Goal: Task Accomplishment & Management: Manage account settings

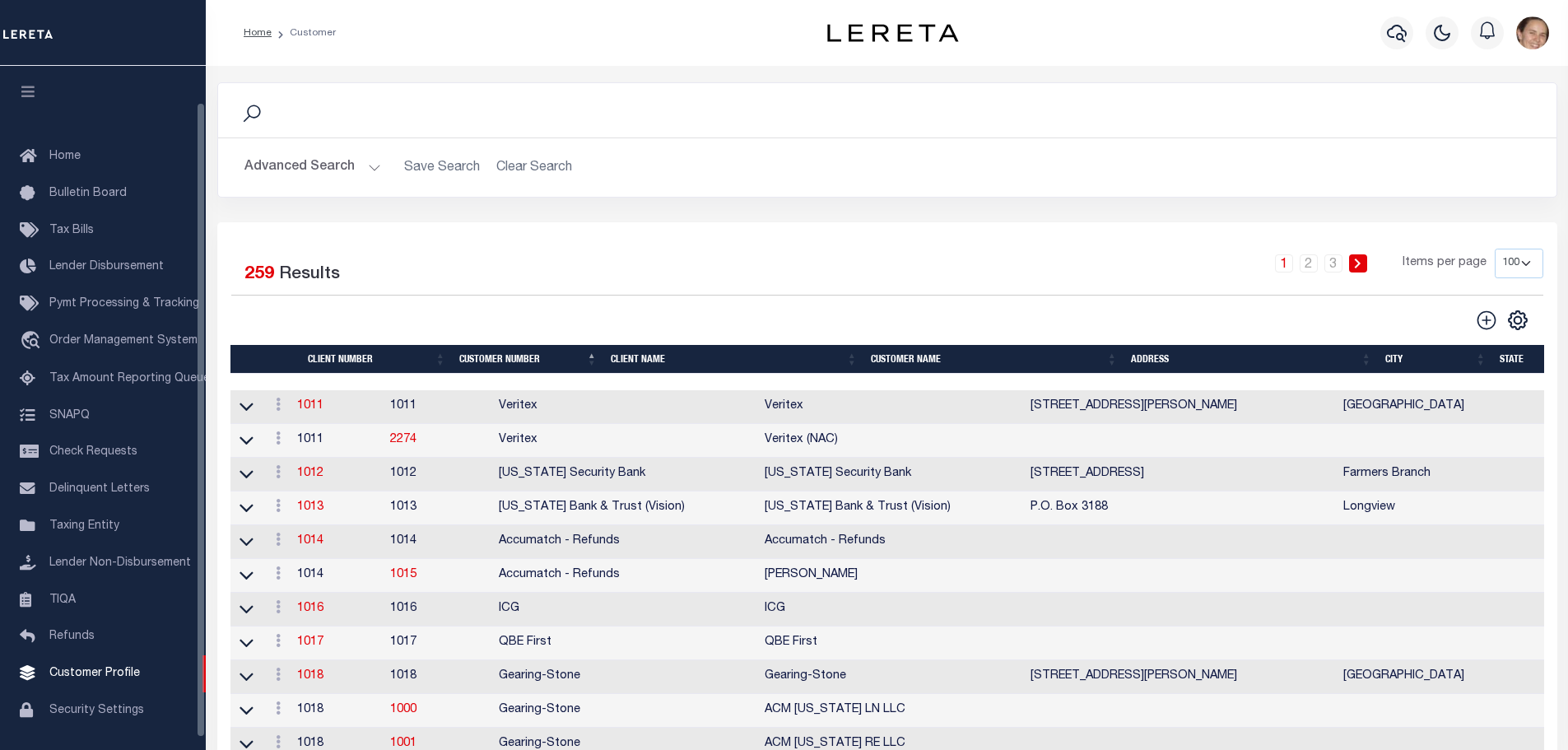
scroll to position [40, 0]
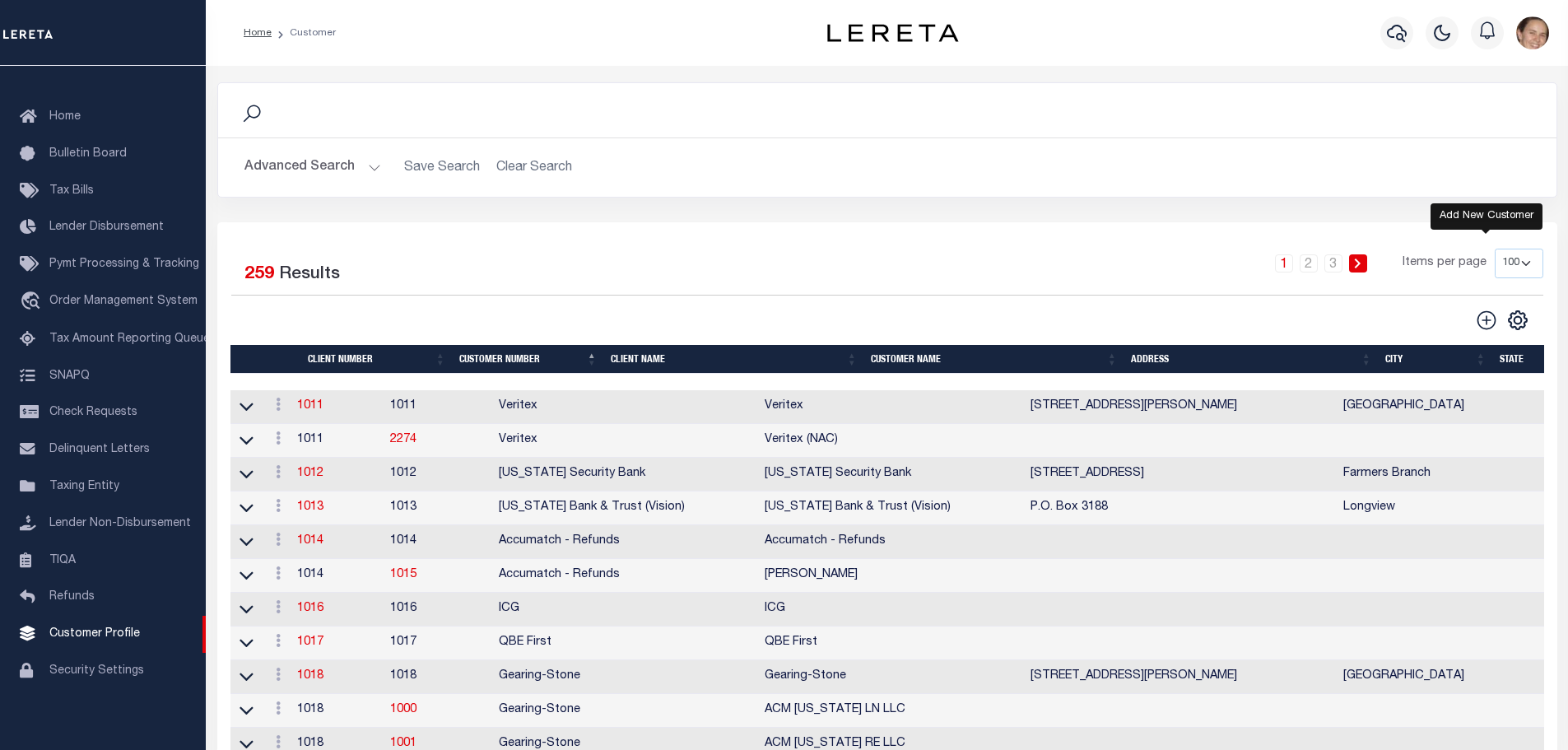
click at [1489, 317] on icon at bounding box center [1487, 320] width 22 height 22
type input "0"
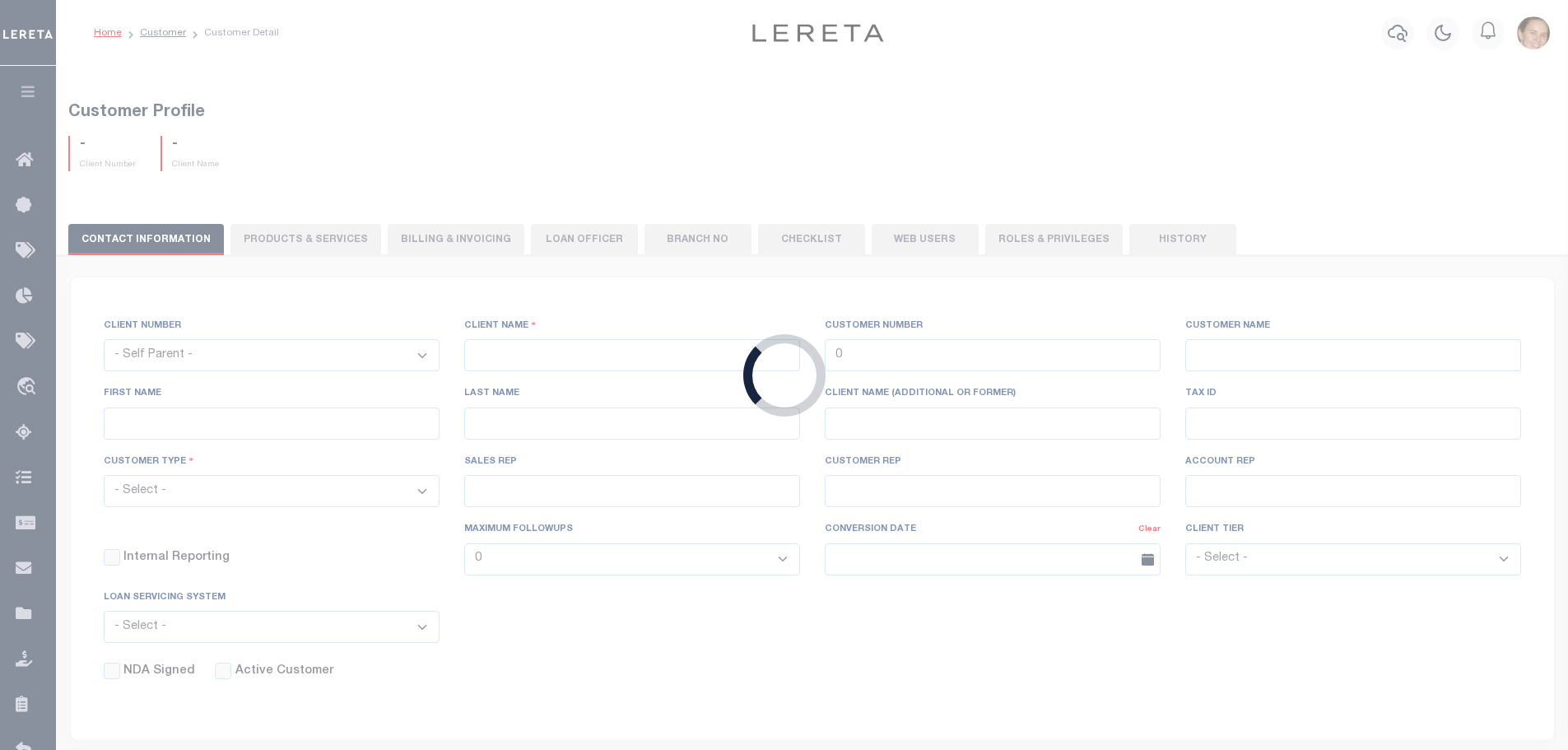
checkbox input "false"
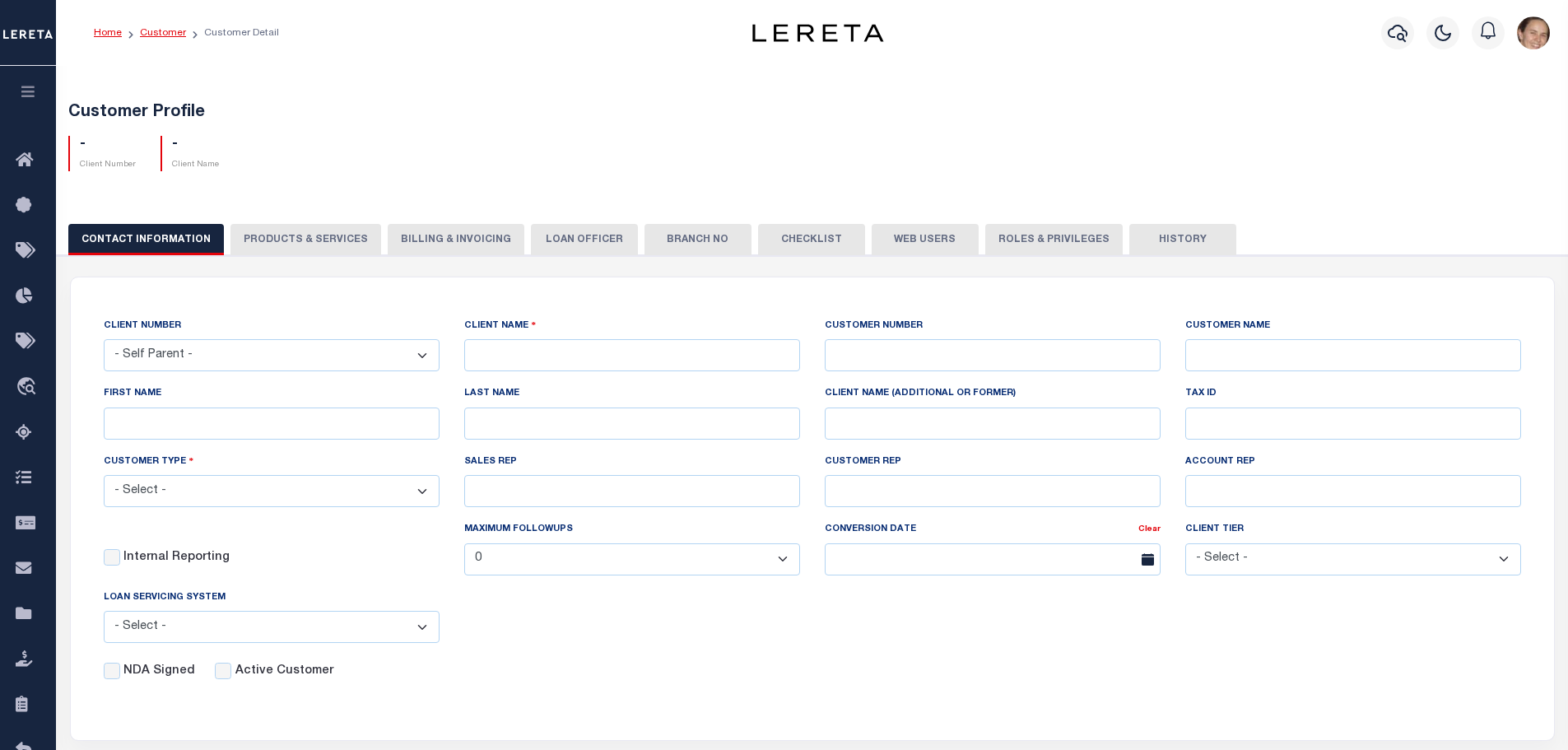
click at [161, 35] on link "Customer" at bounding box center [163, 33] width 46 height 10
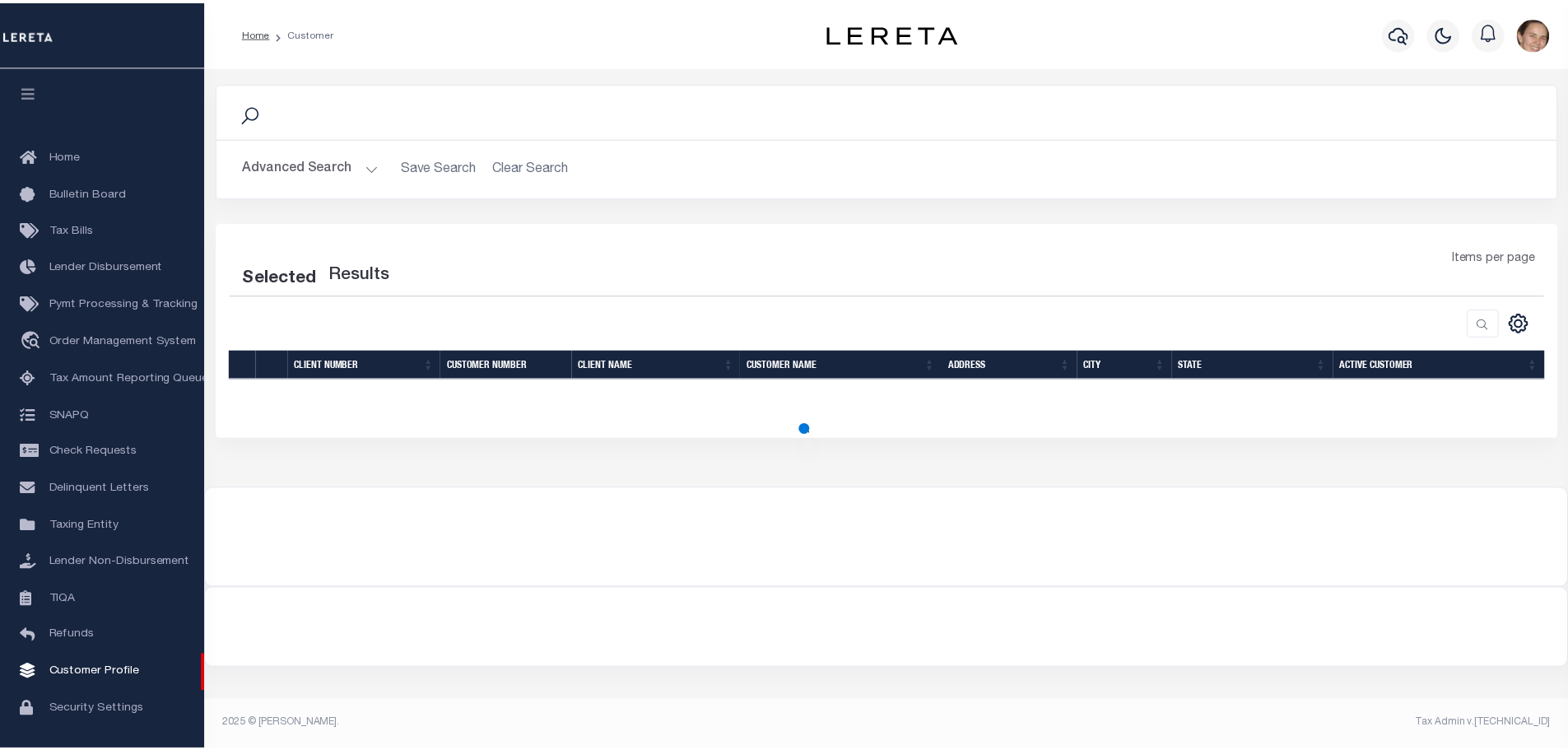
scroll to position [52, 0]
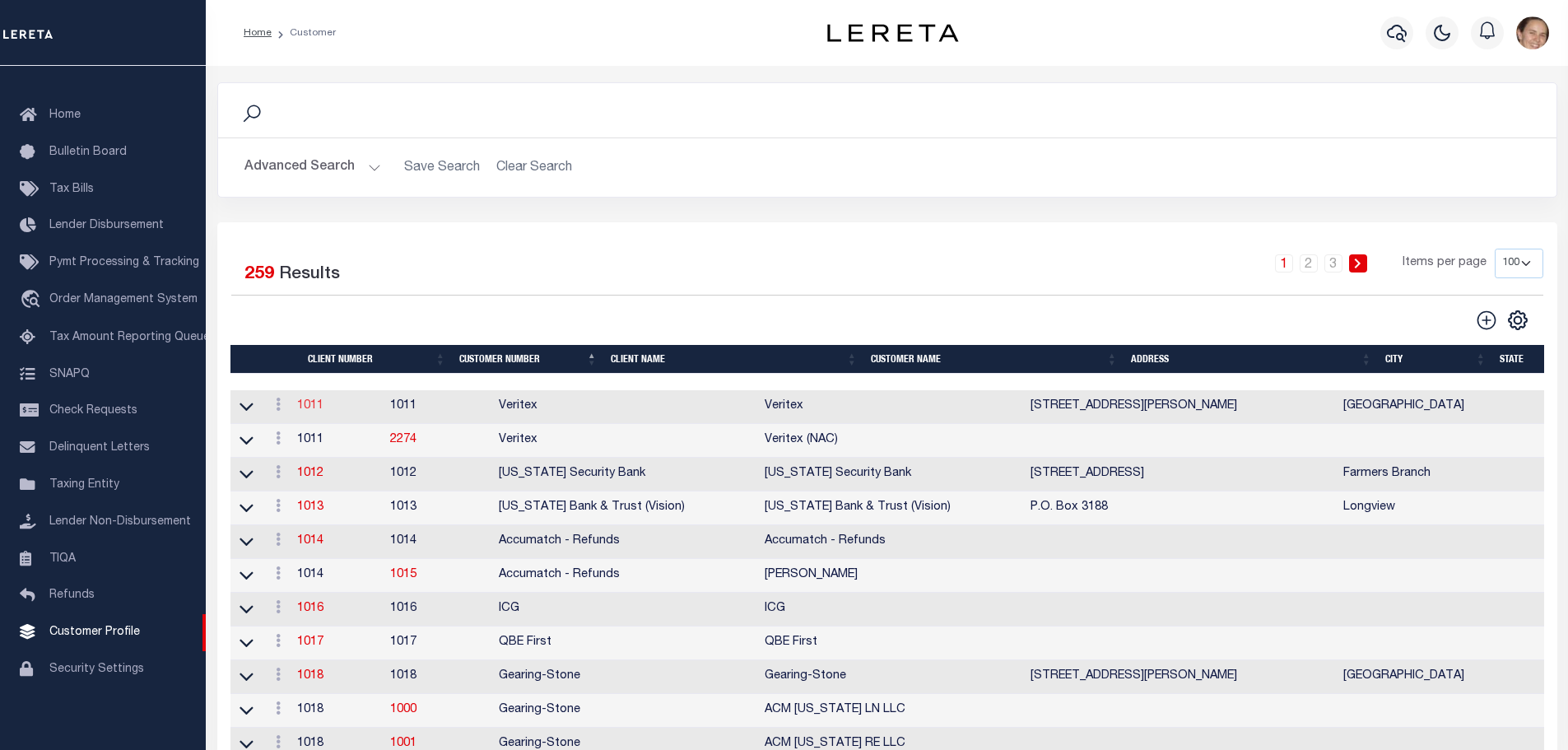
click at [315, 407] on link "1011" at bounding box center [310, 406] width 26 height 12
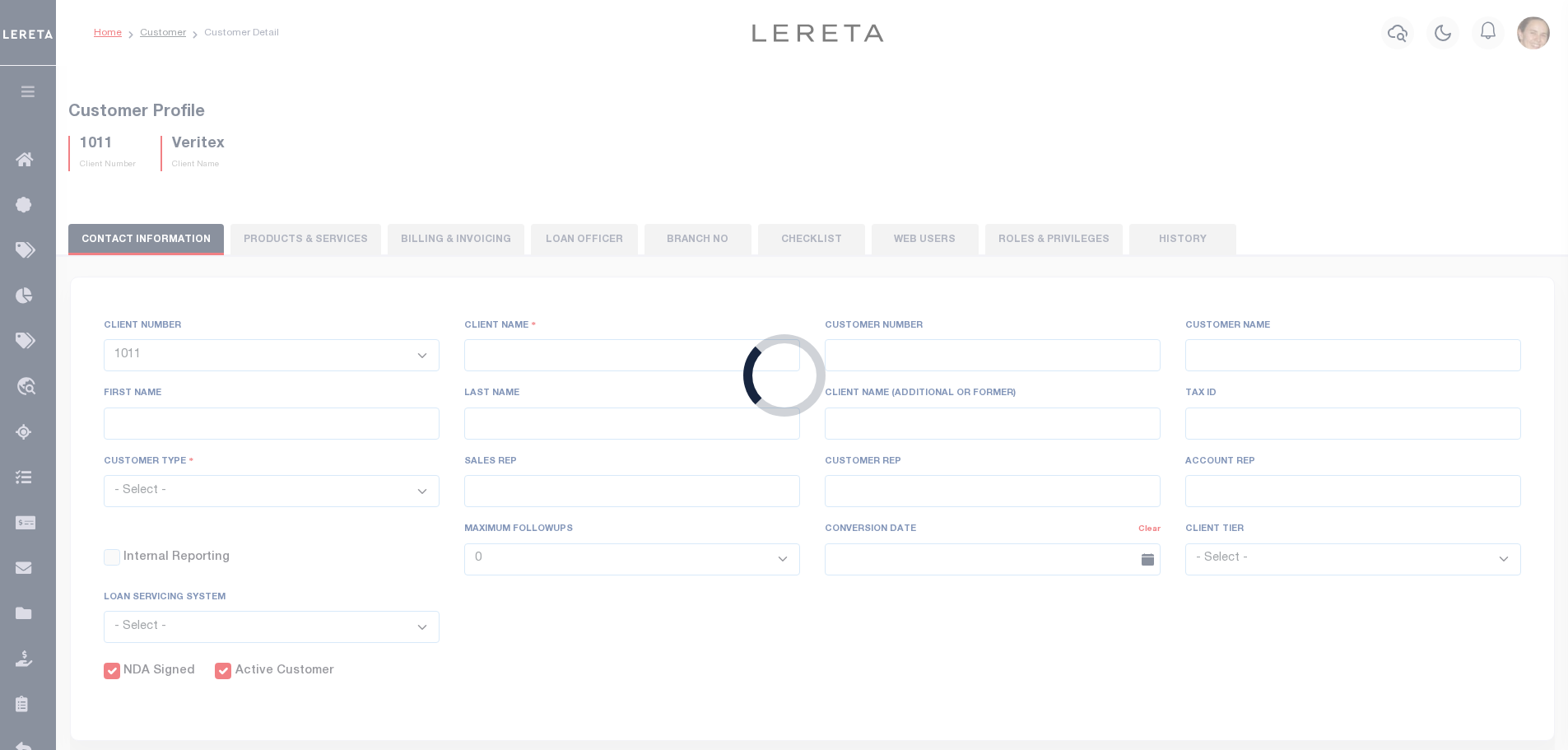
select select
type input "Veritex"
type input "1011"
type input "Veritex"
type input "Guy"
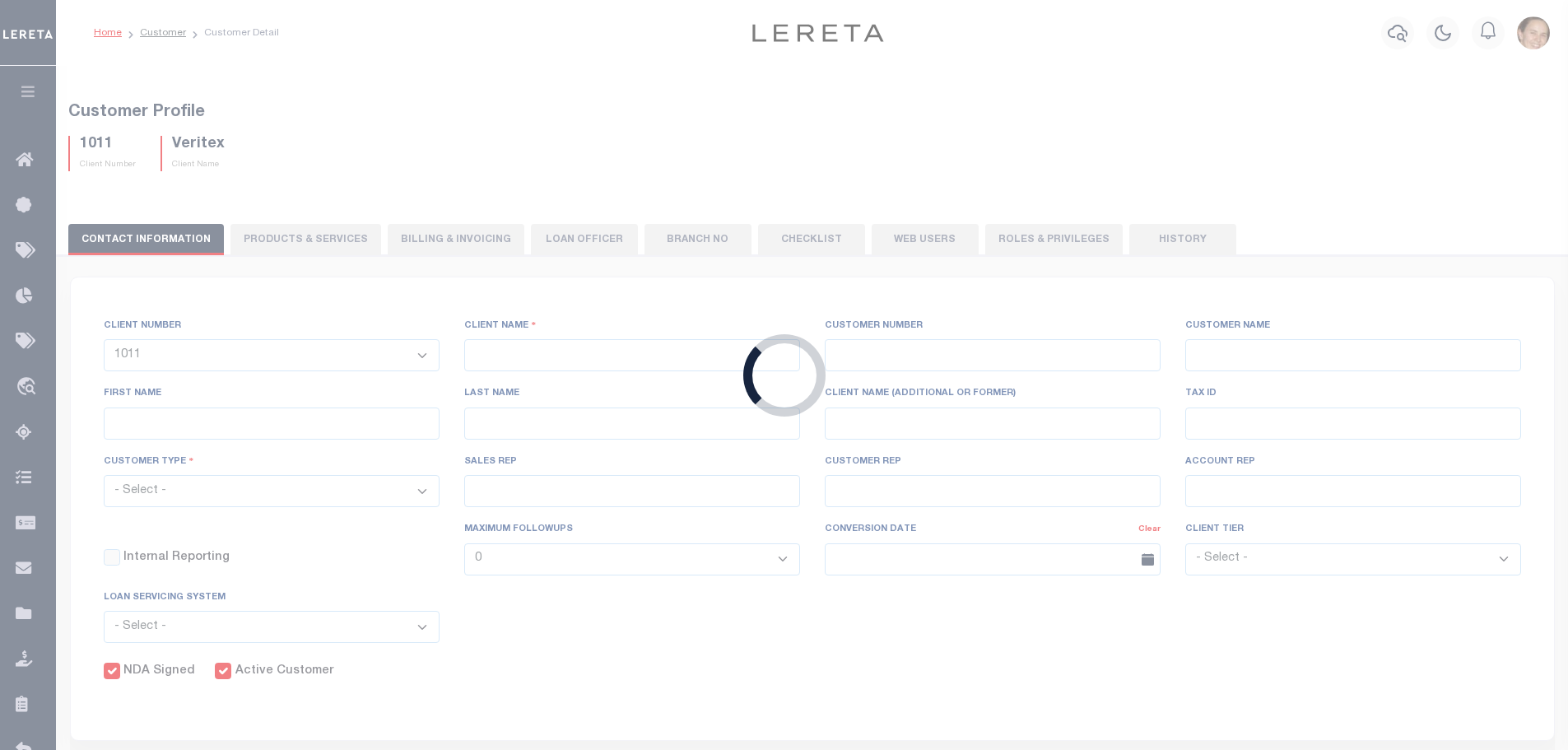
type input "Madison"
select select "Mixed Portfolio"
type input "[PERSON_NAME]"
type input "Beth Wiebe"
type input "11/17/2022"
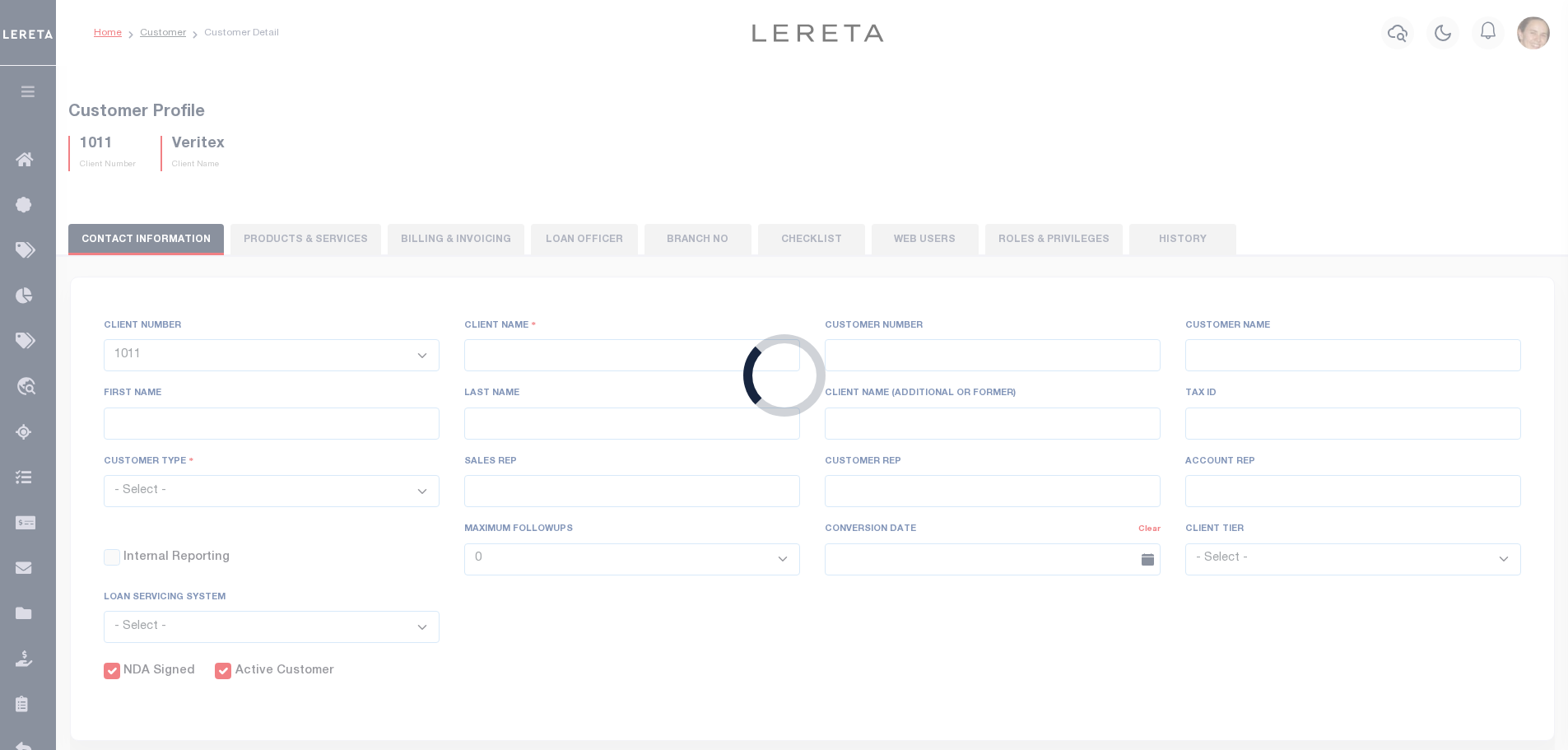
select select "Tier 3"
checkbox input "true"
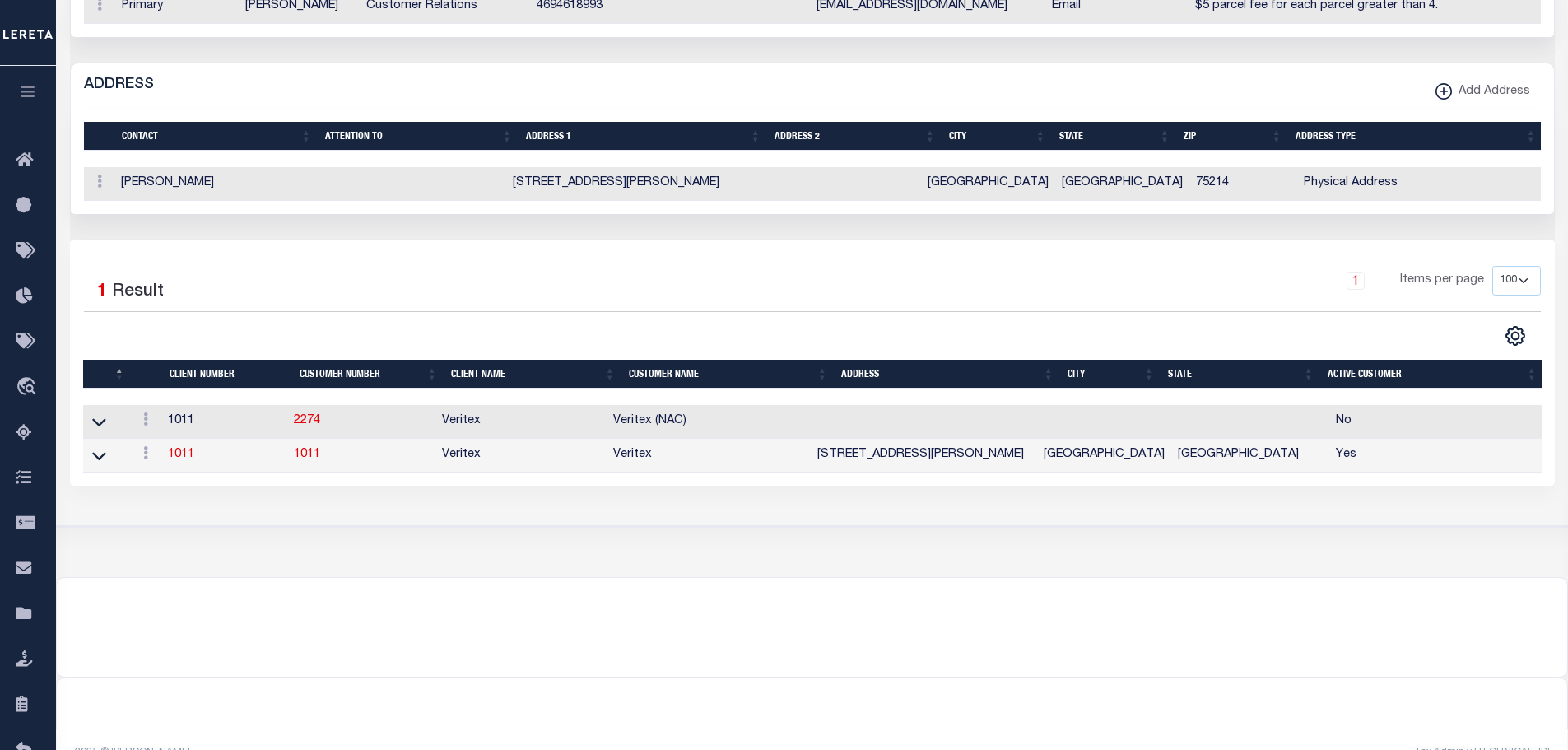
scroll to position [658, 0]
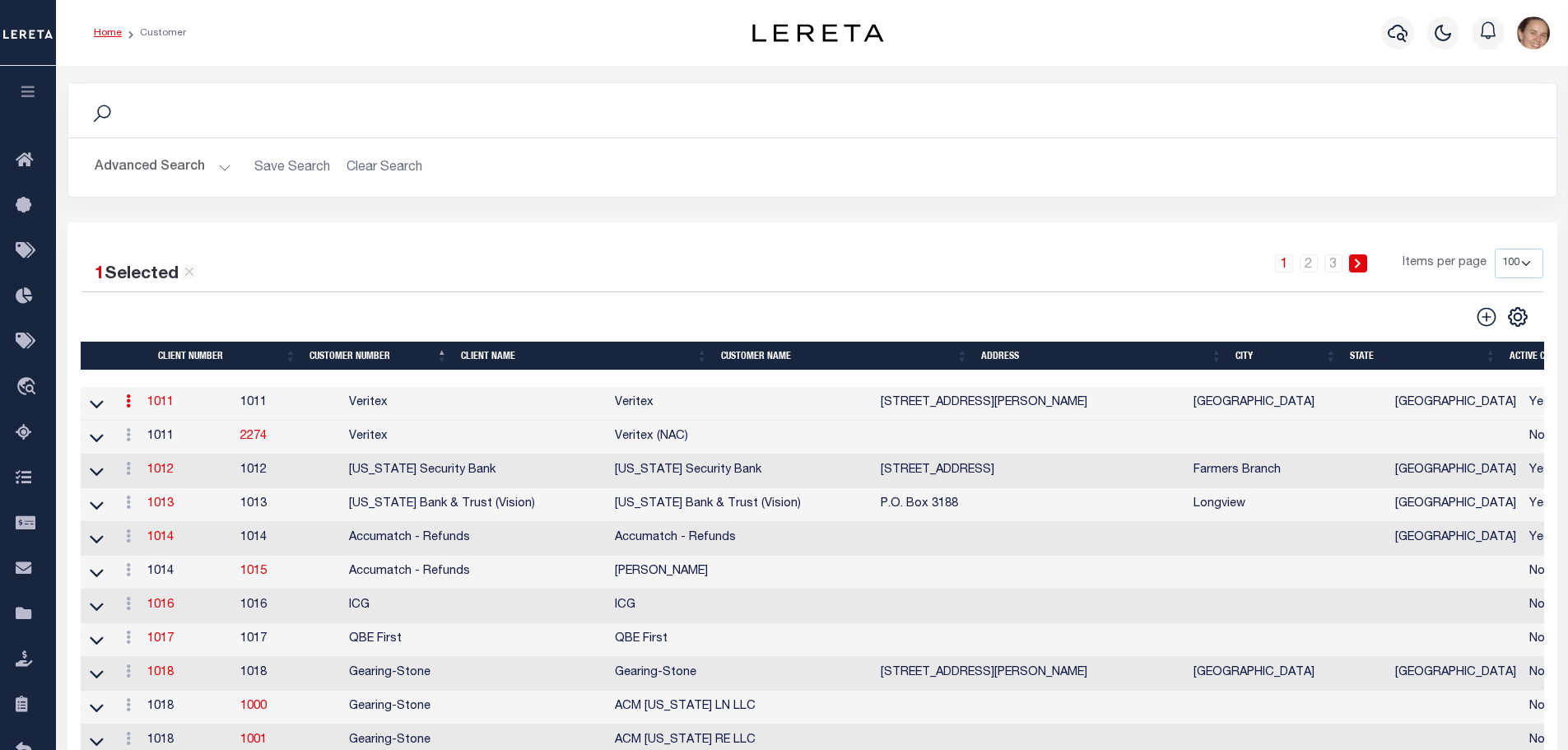
click at [226, 161] on button "Advanced Search" at bounding box center [162, 167] width 137 height 32
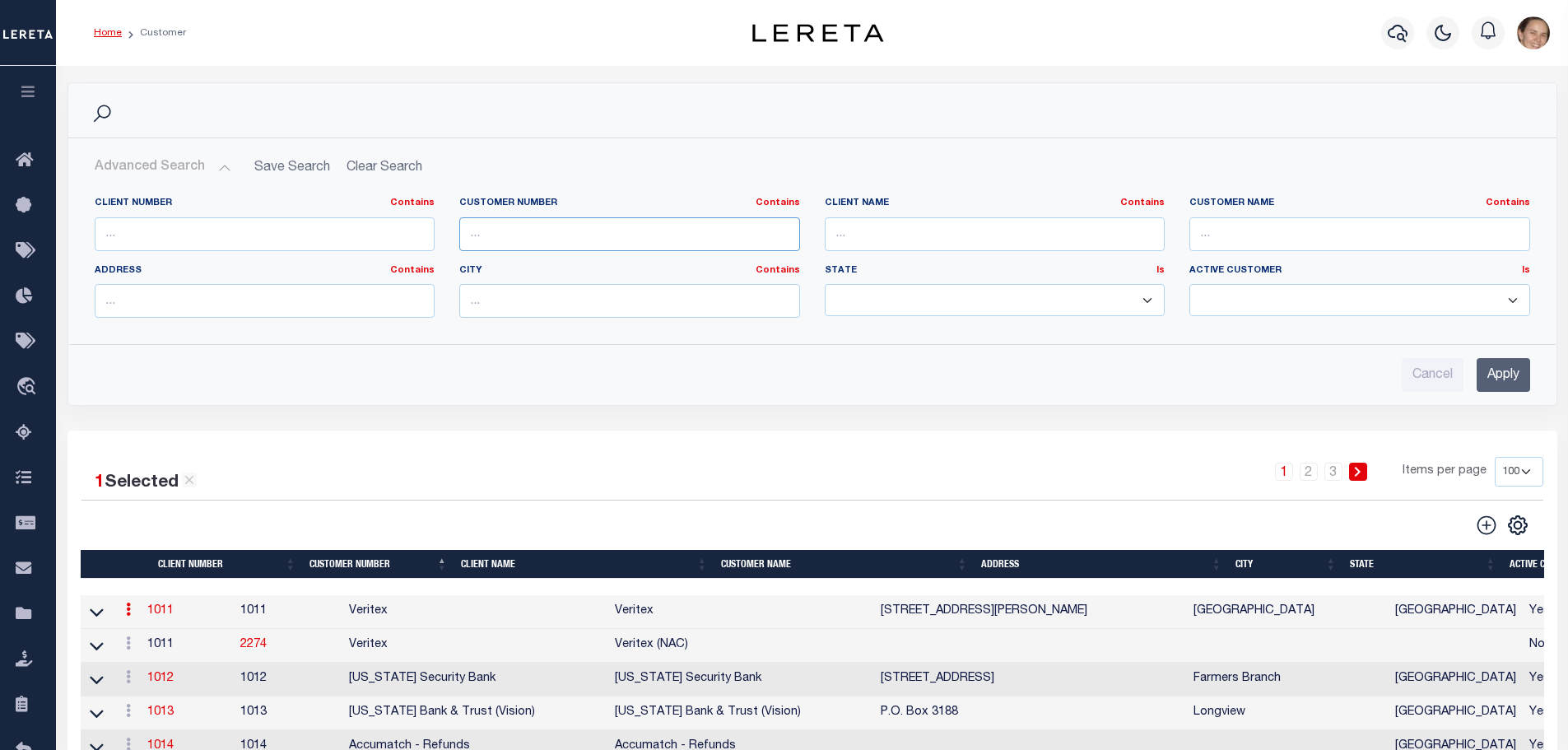
click at [505, 232] on input "text" at bounding box center [630, 233] width 341 height 34
click at [863, 228] on input "text" at bounding box center [995, 233] width 341 height 34
type input "Lima One Capital, LLC"
click at [1491, 370] on input "Apply" at bounding box center [1503, 374] width 54 height 34
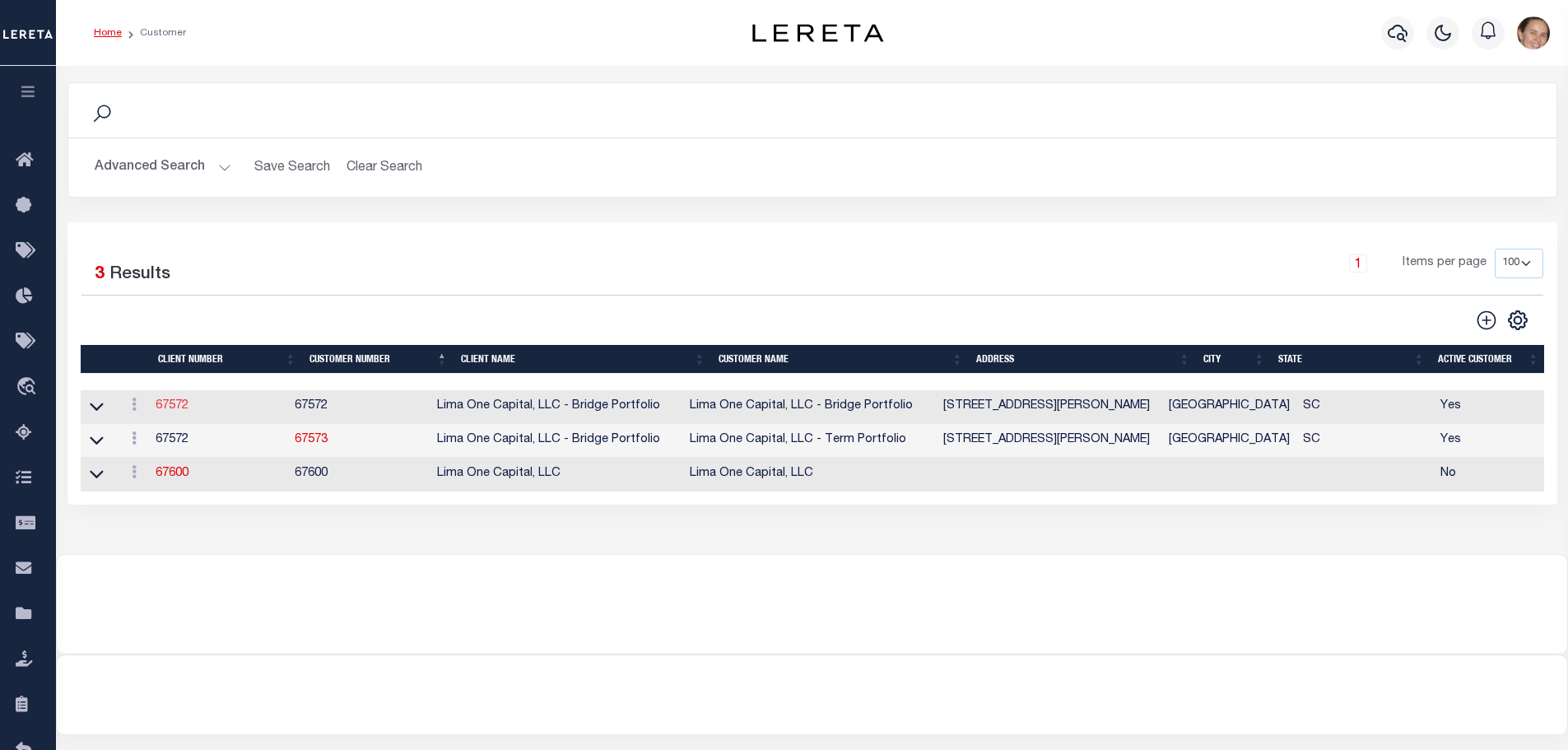
click at [180, 410] on link "67572" at bounding box center [172, 406] width 33 height 12
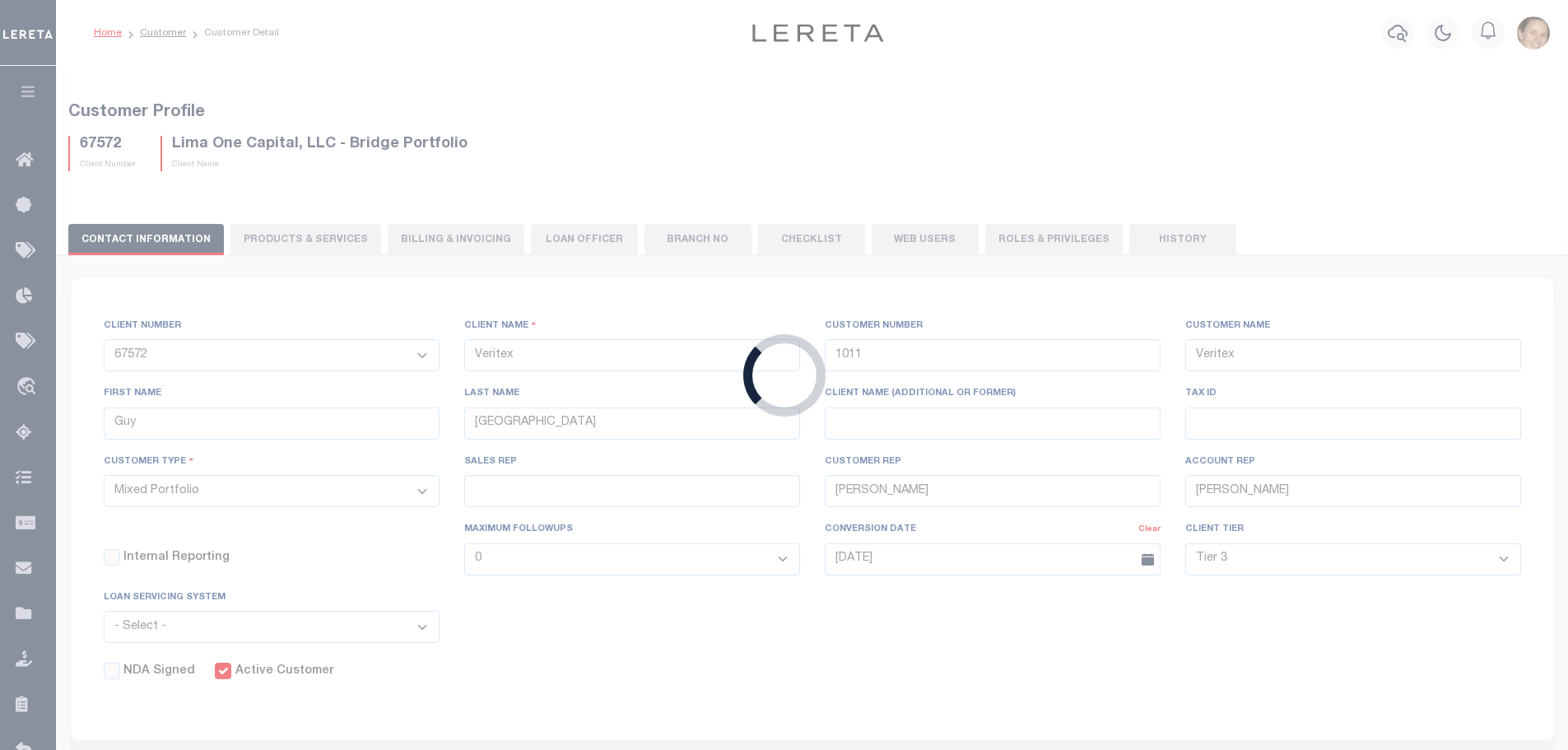
select select "2284"
type input "Lima One Capital, LLC - Bridge Portfolio"
type input "67572"
type input "Lima One Capital, LLC - Bridge Portfolio"
type input "[PERSON_NAME]"
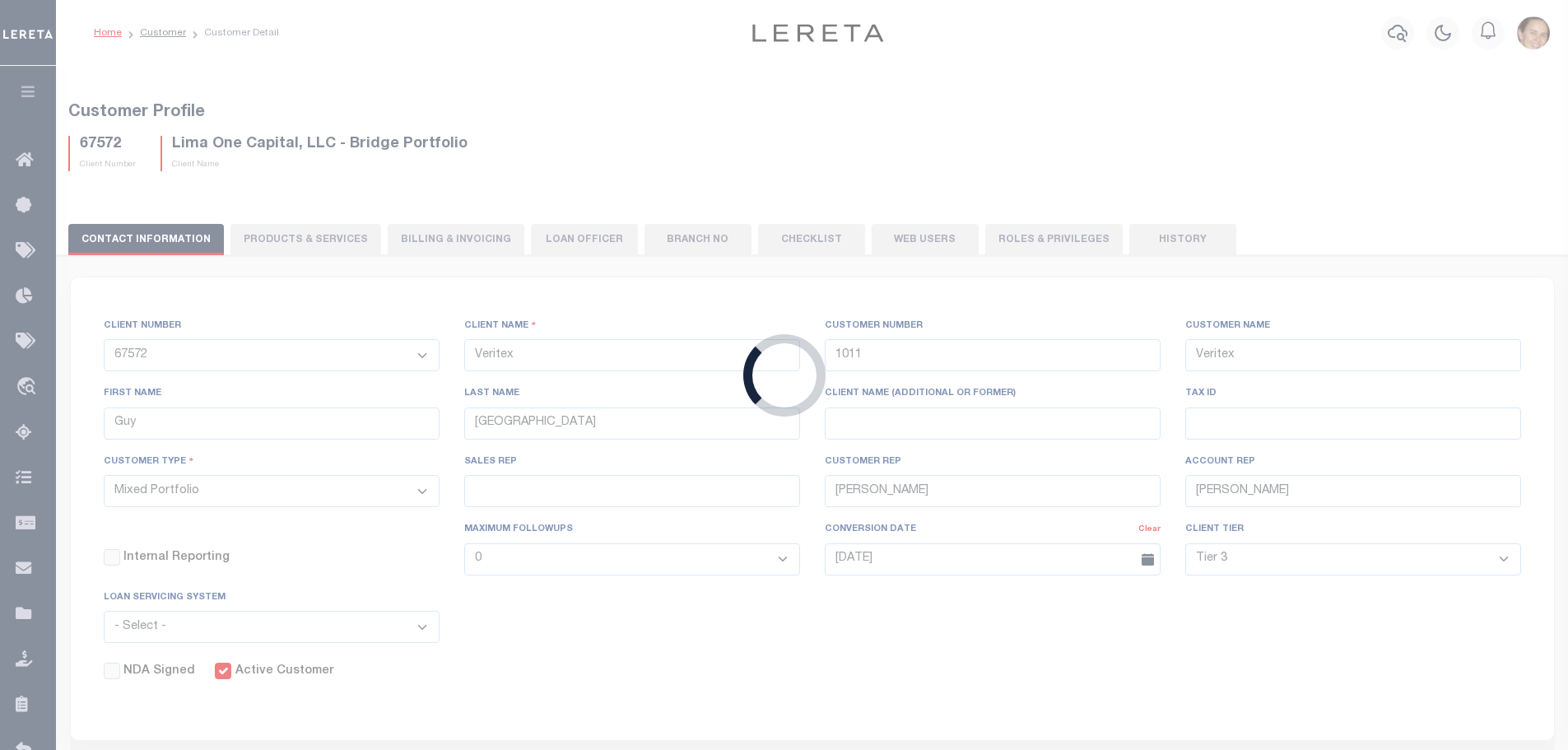
type input "[PERSON_NAME]"
select select "Residential"
type input "[PERSON_NAME]"
select select "OTH"
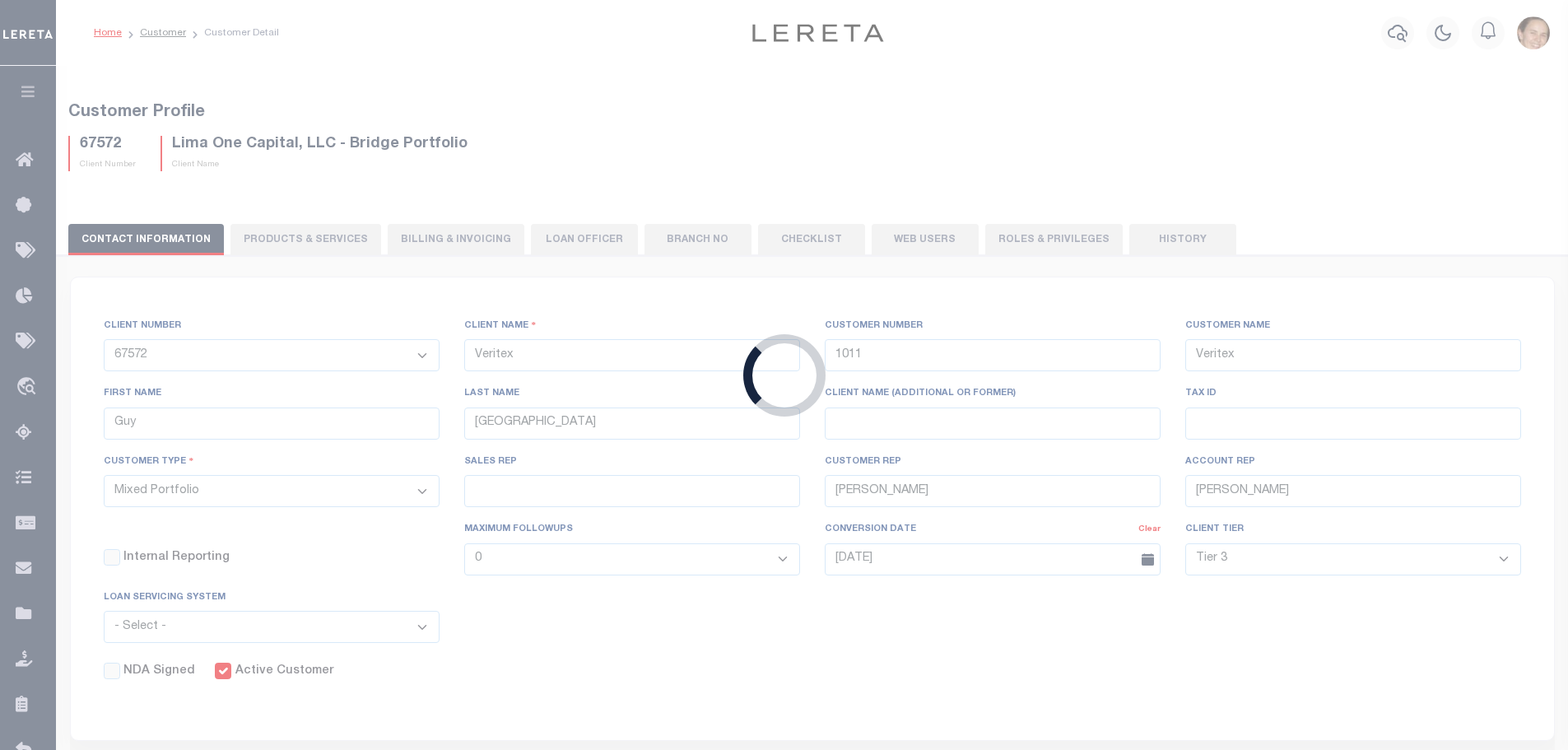
checkbox input "false"
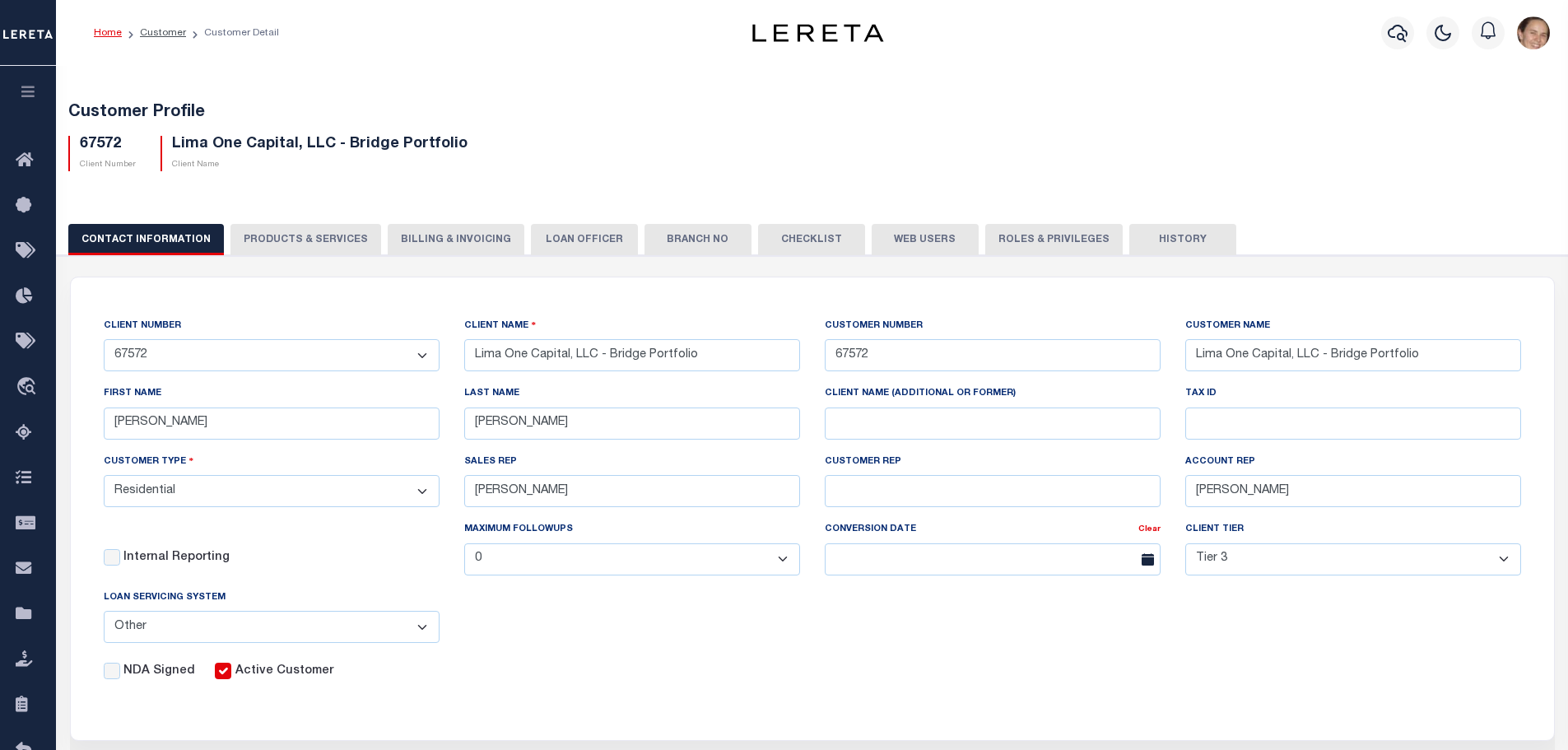
click at [426, 362] on select "- Self Parent - 1011 1012 1013 1014 1016 1017 1018 1019 1035 1036 1037 1038 104…" at bounding box center [272, 355] width 336 height 32
click at [653, 668] on div "NDA Signed Active Customer" at bounding box center [800, 668] width 1442 height 25
click at [174, 353] on select "- Self Parent - 1011 1012 1013 1014 1016 1017 1018 1019 1035 1036 1037 1038 104…" at bounding box center [272, 355] width 336 height 32
click at [158, 359] on select "- Self Parent - 1011 1012 1013 1014 1016 1017 1018 1019 1035 1036 1037 1038 104…" at bounding box center [272, 355] width 336 height 32
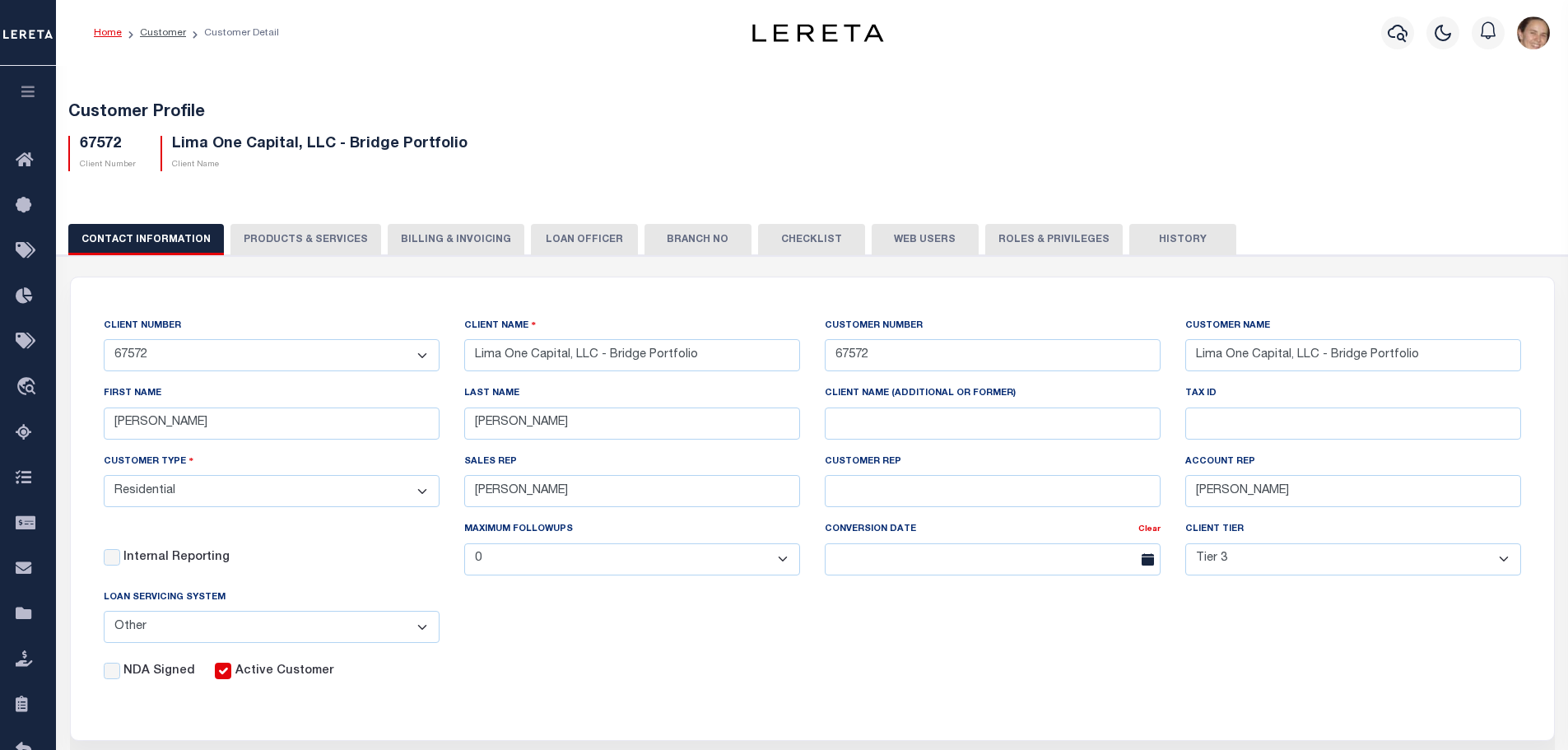
click at [158, 359] on select "- Self Parent - 1011 1012 1013 1014 1016 1017 1018 1019 1035 1036 1037 1038 104…" at bounding box center [272, 355] width 336 height 32
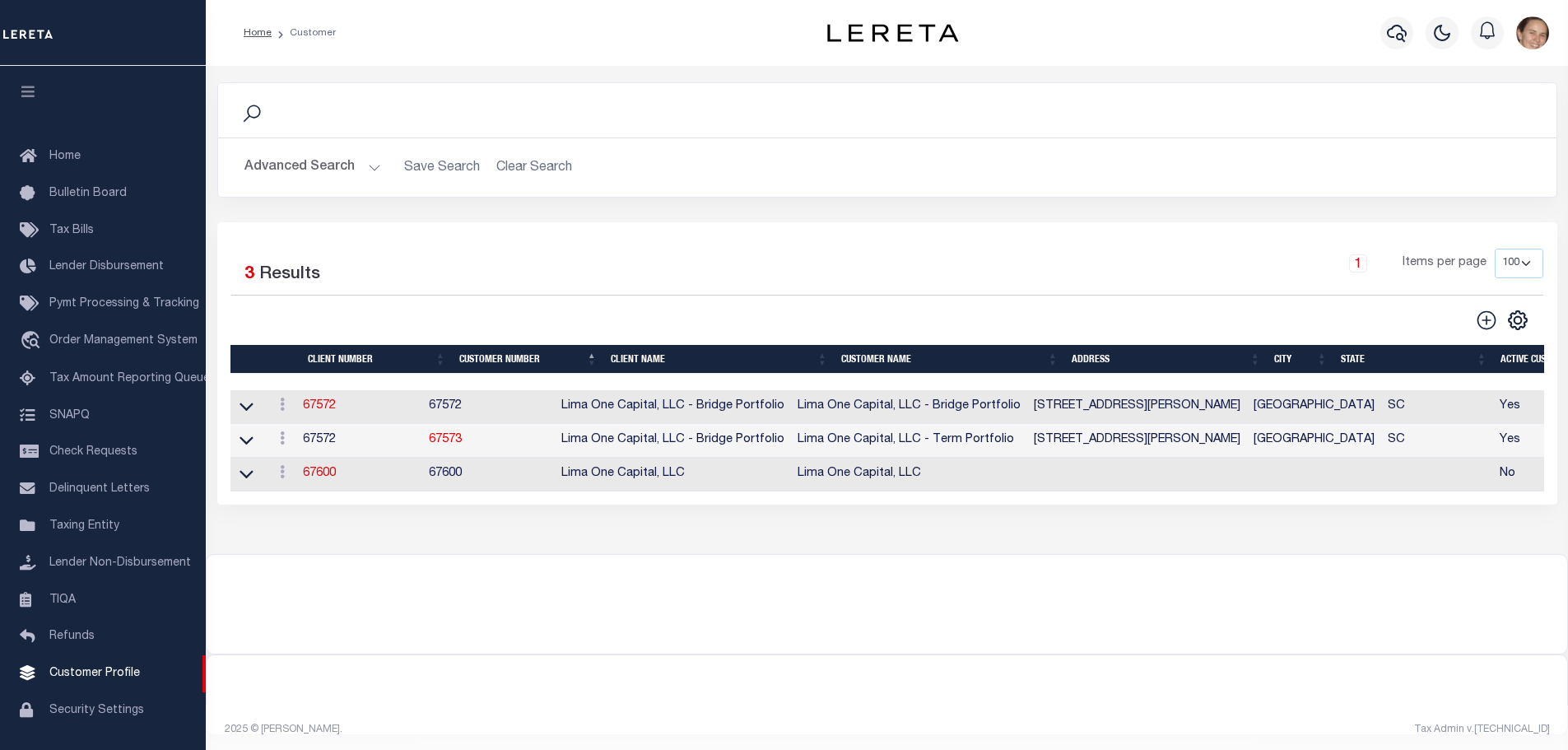
scroll to position [40, 0]
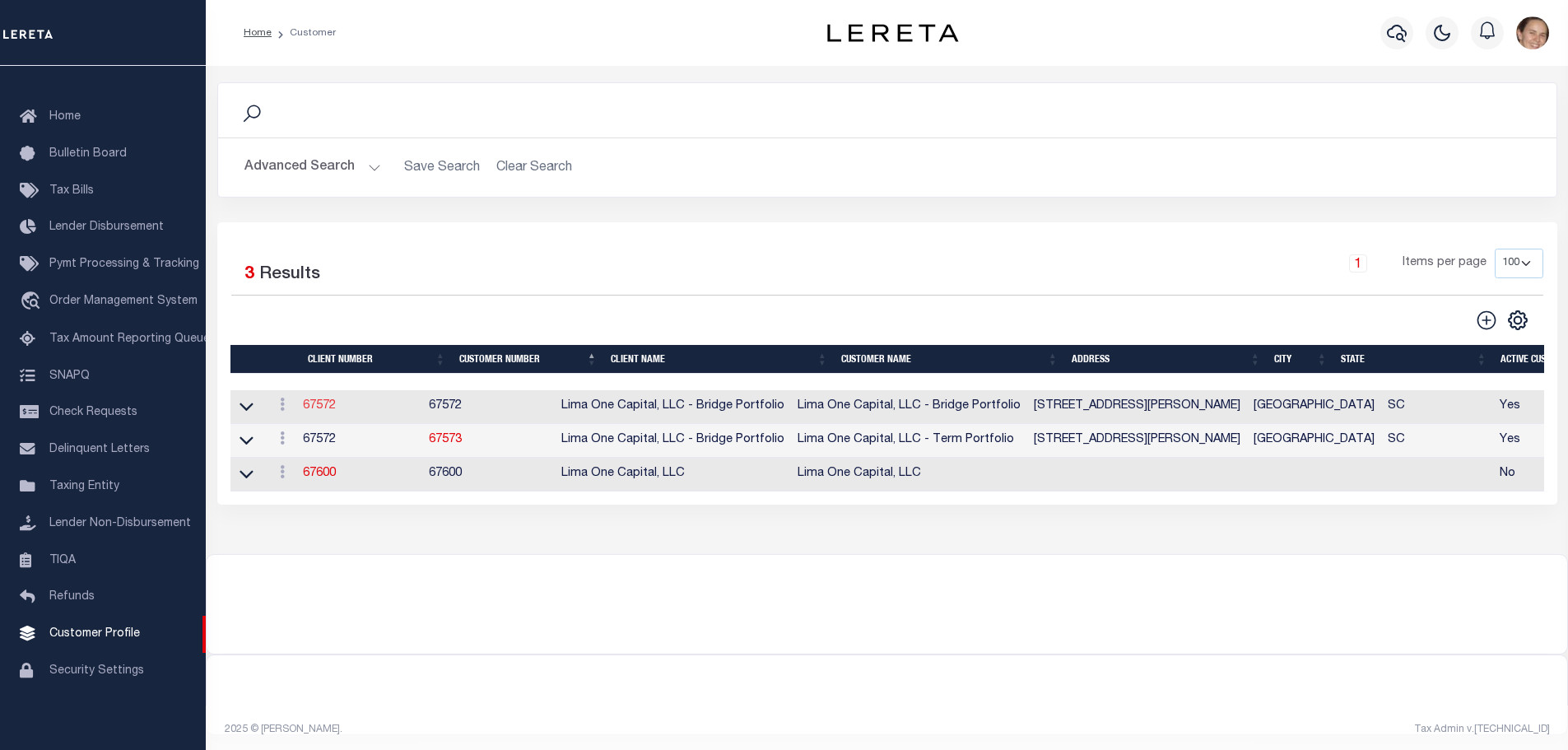
click at [323, 408] on link "67572" at bounding box center [320, 406] width 33 height 12
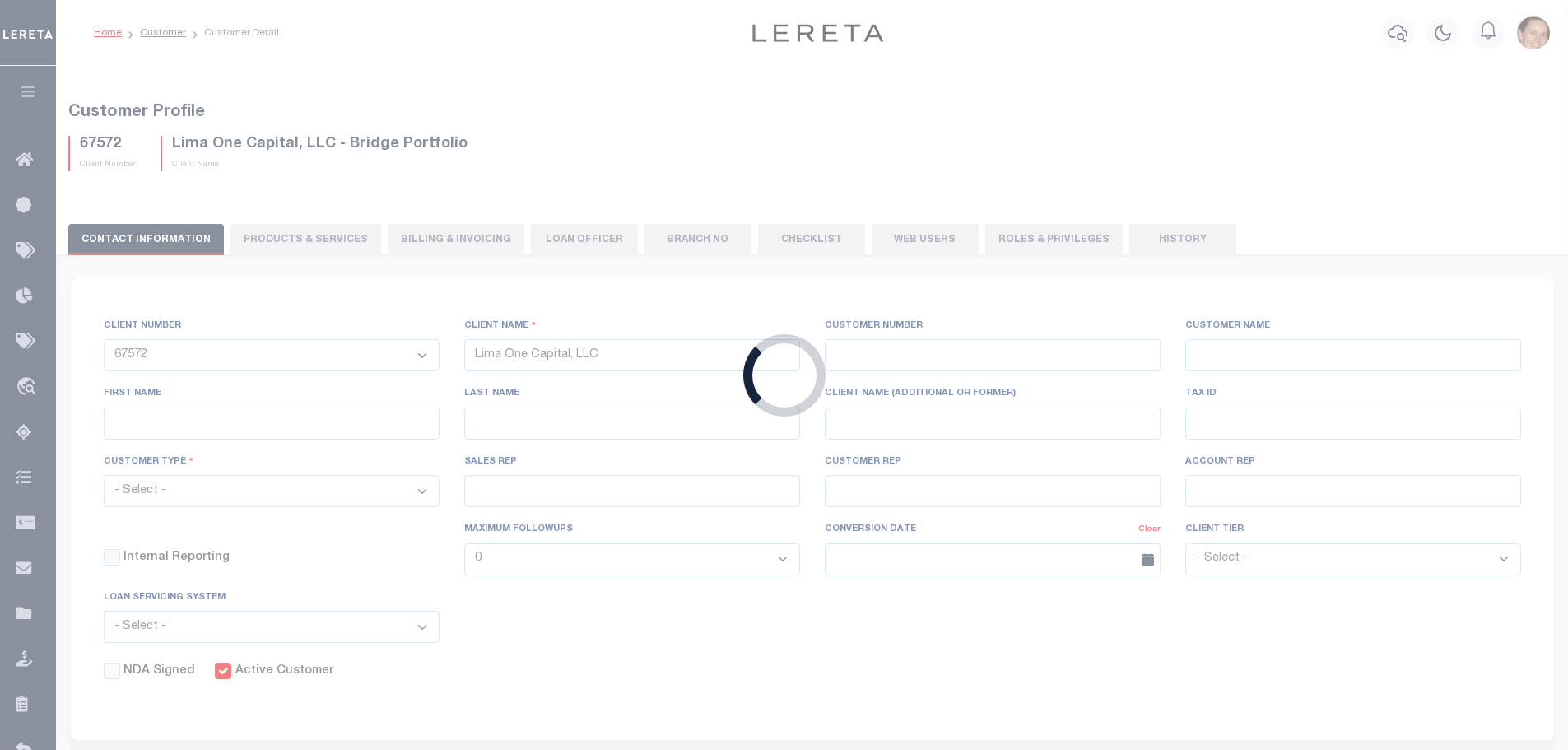
select select
type input "Lima One Capital, LLC - Bridge Portfolio"
type input "67572"
type input "Lima One Capital, LLC - Bridge Portfolio"
type input "[PERSON_NAME]"
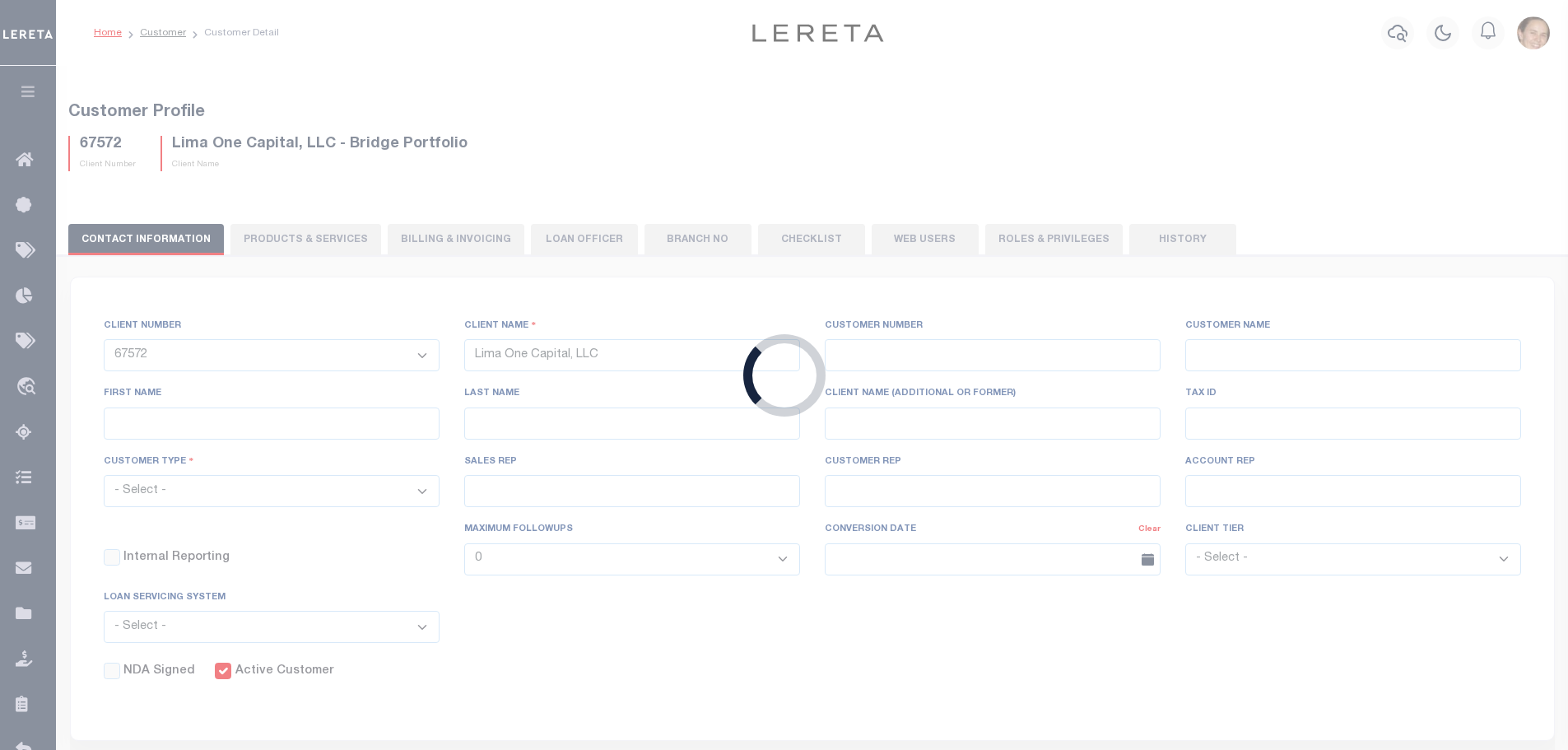
type input "[PERSON_NAME]"
select select "Residential"
type input "[PERSON_NAME]"
select select "Tier 3"
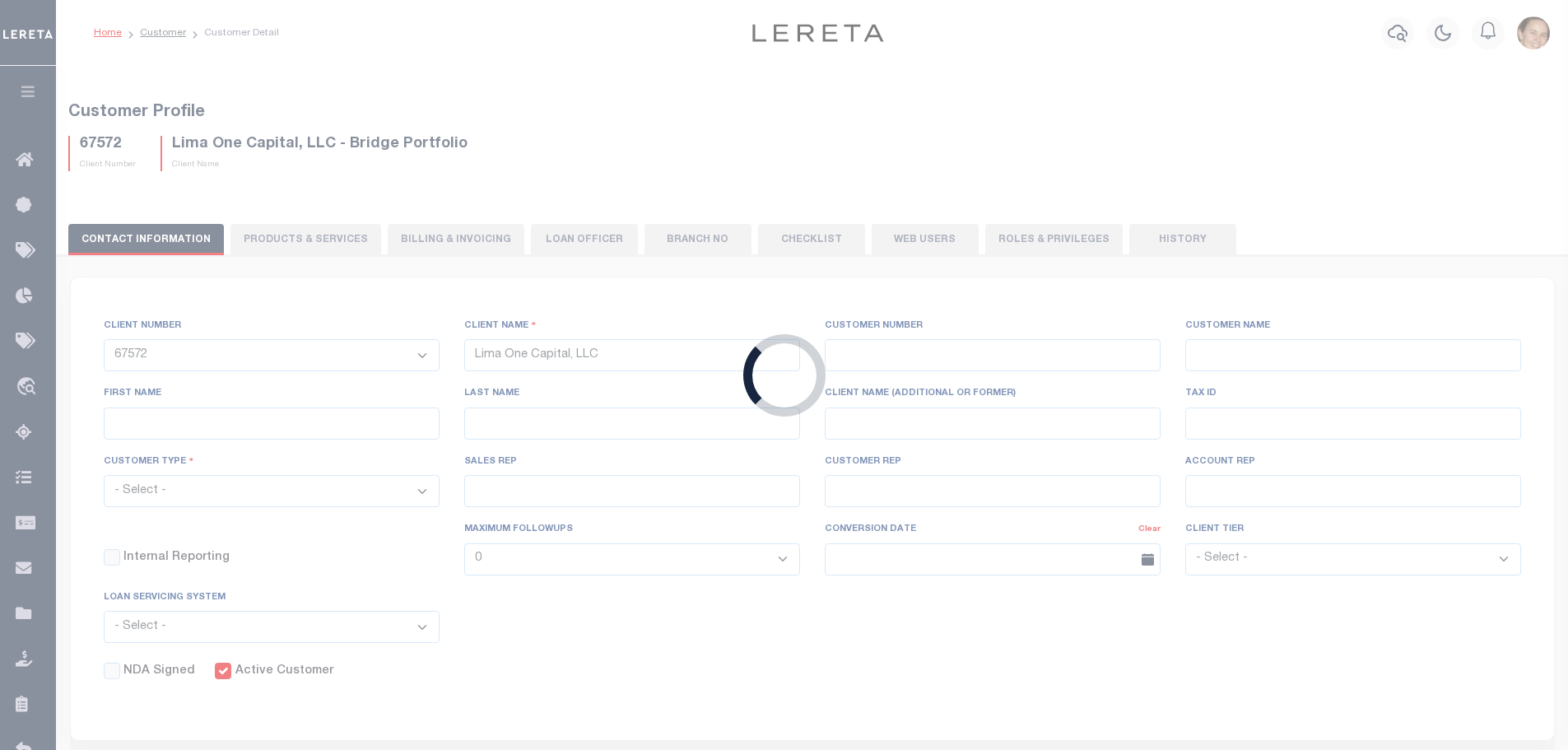
select select "OTH"
checkbox input "true"
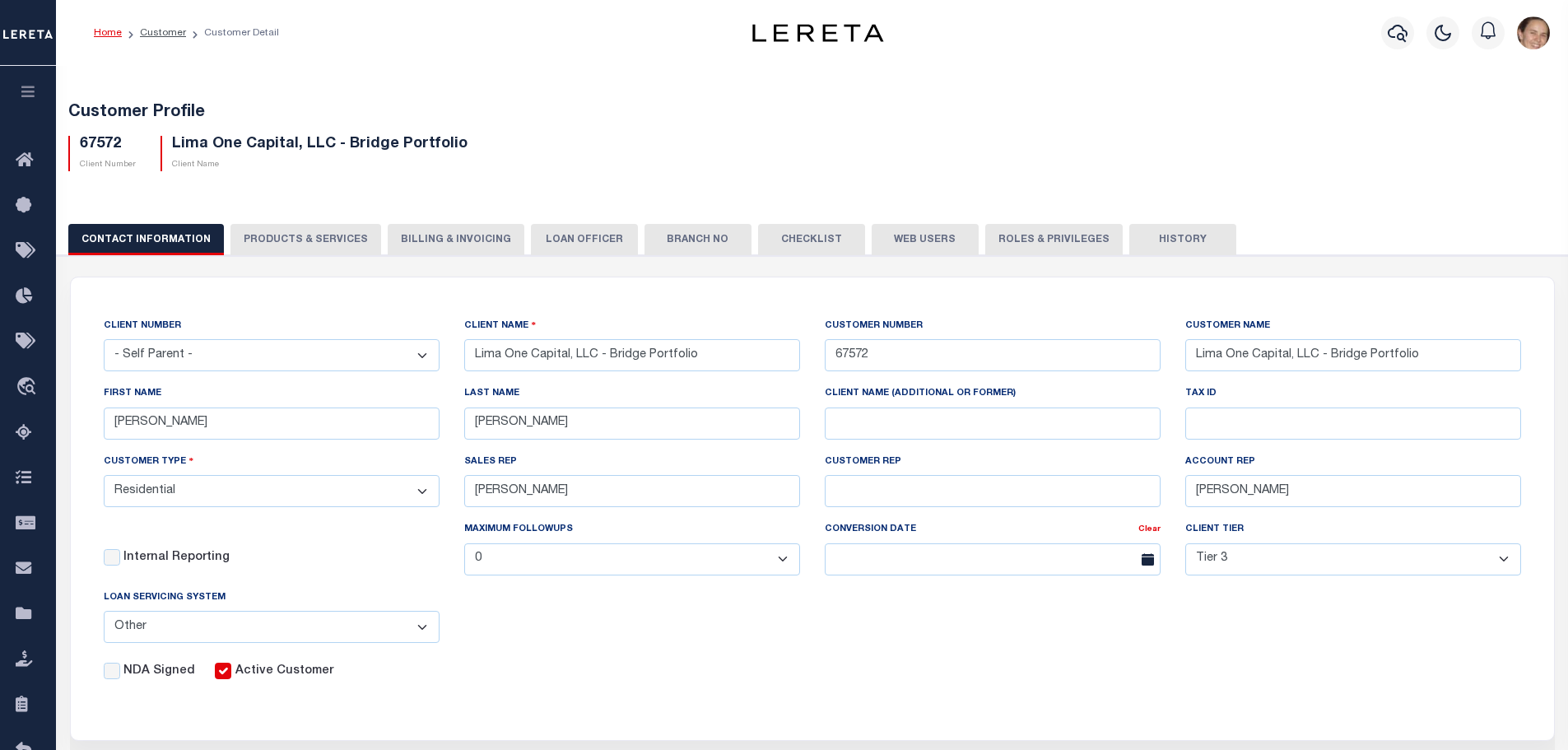
click at [1151, 240] on button "History" at bounding box center [1182, 239] width 107 height 31
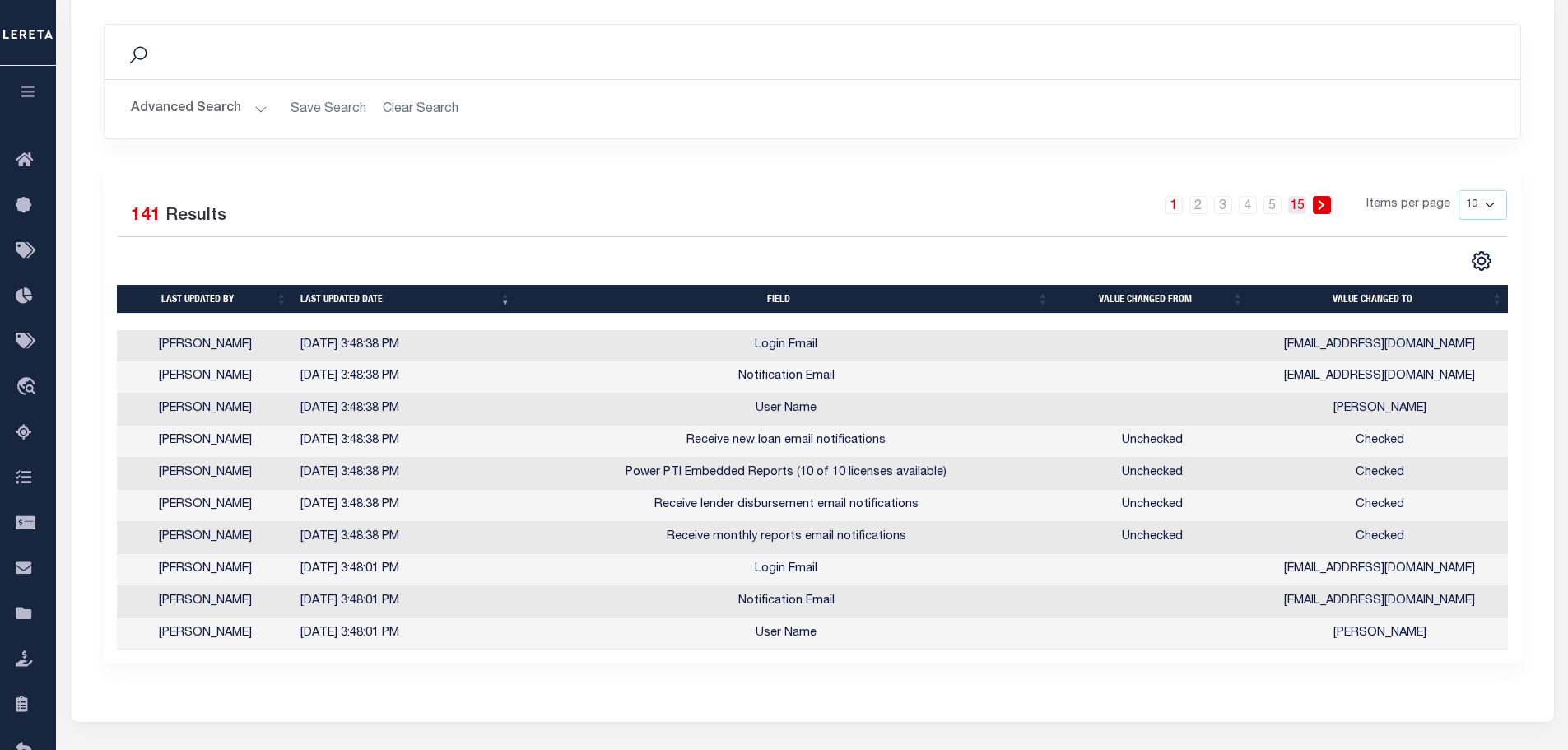
scroll to position [274, 0]
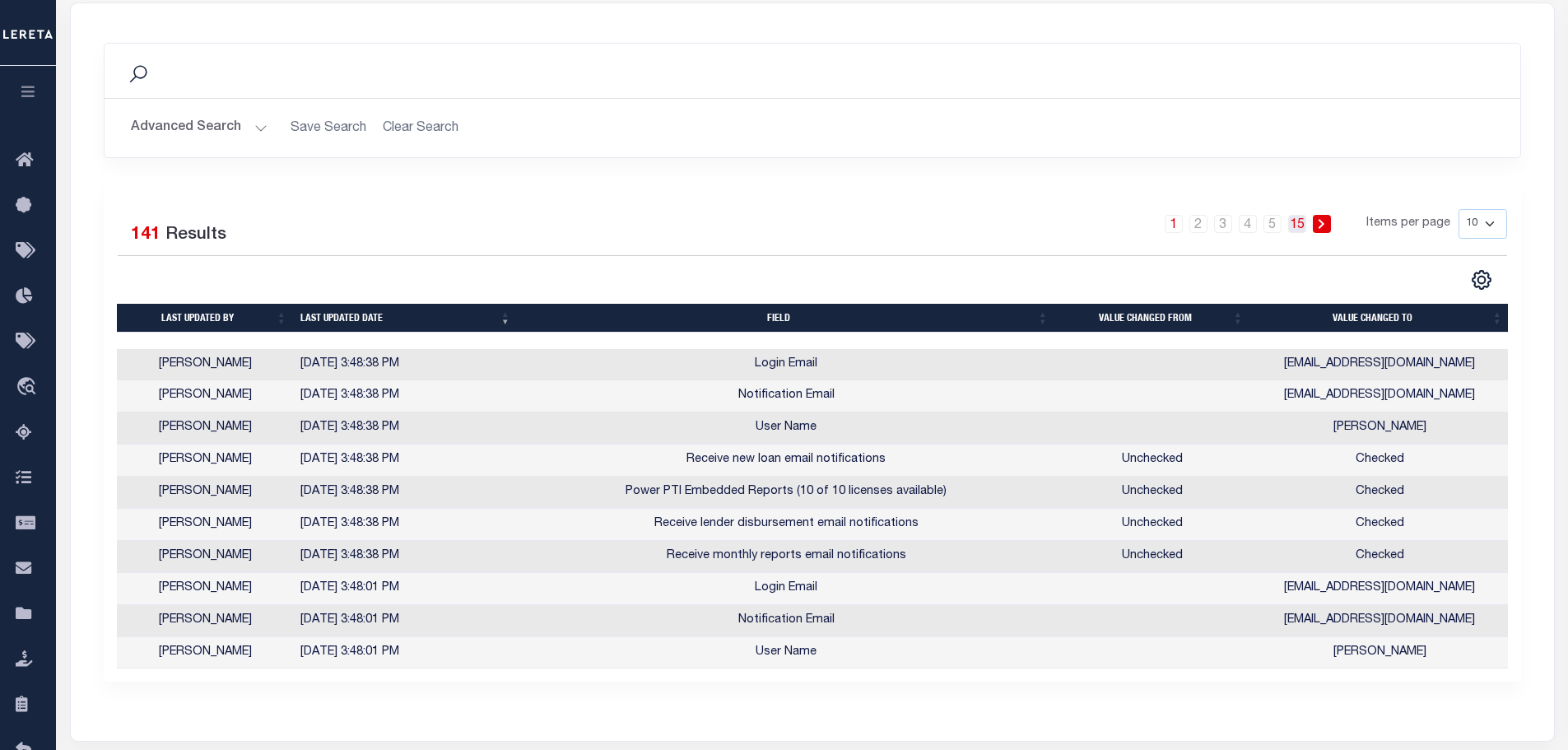
click at [1297, 219] on link "15" at bounding box center [1297, 224] width 18 height 18
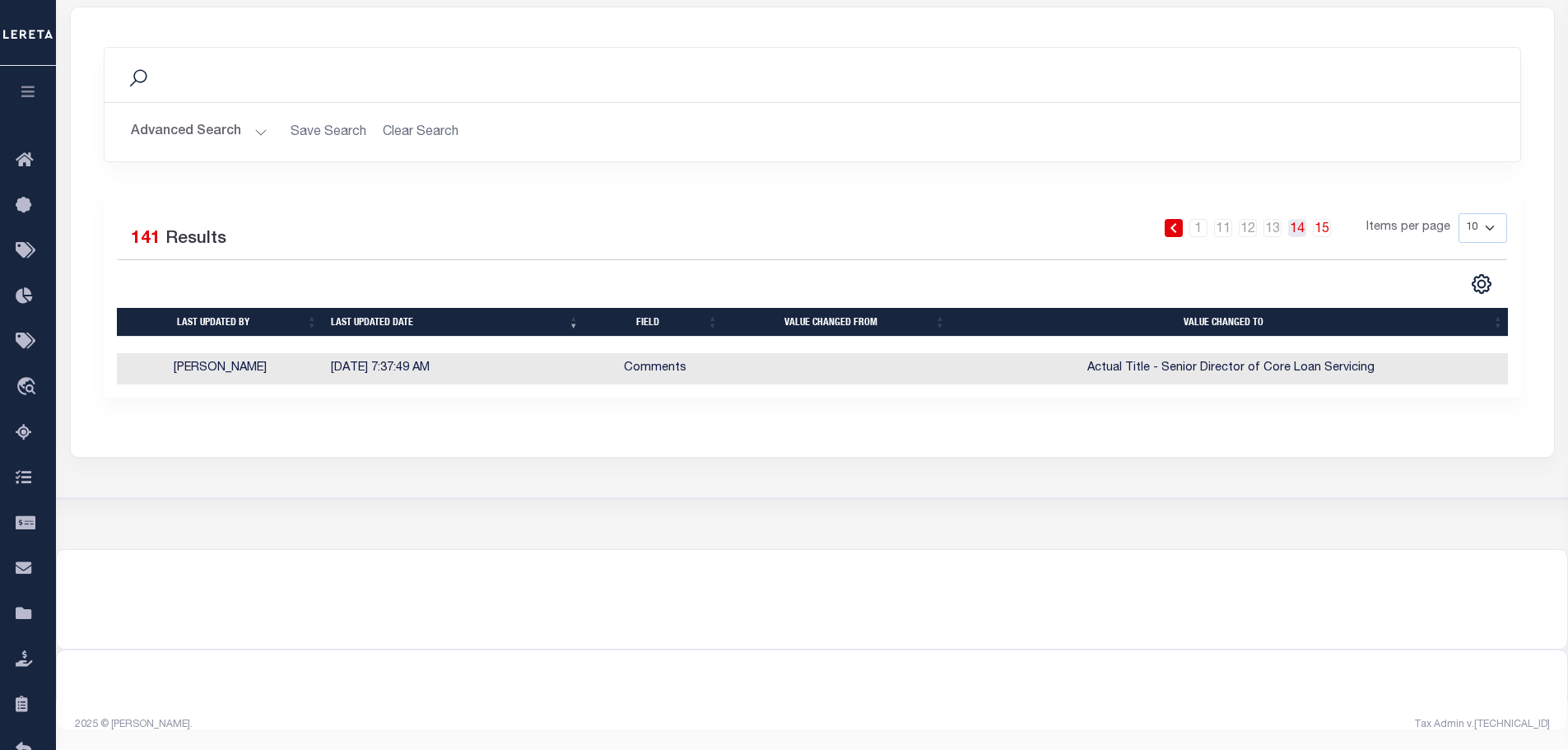
click at [1301, 224] on link "14" at bounding box center [1297, 228] width 18 height 18
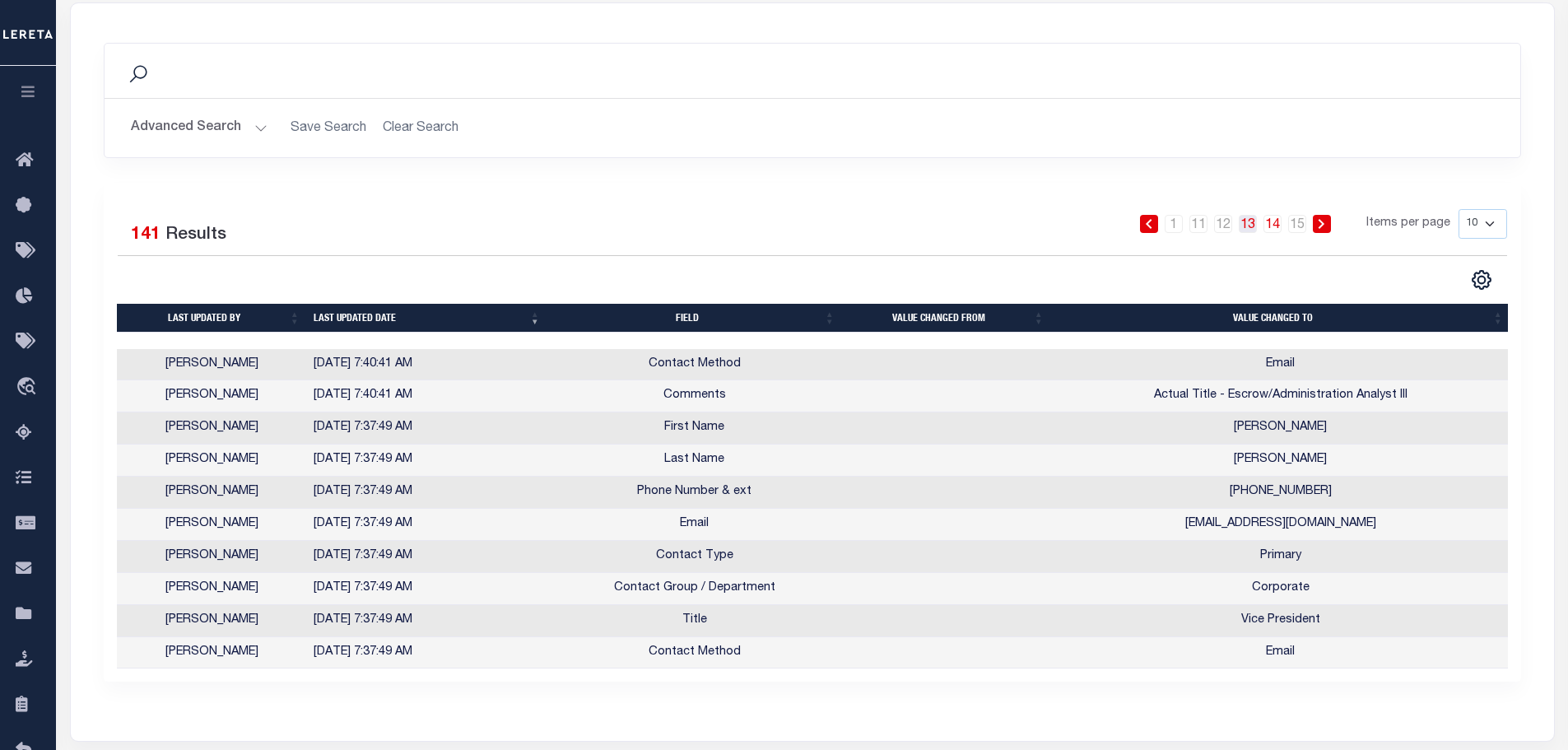
click at [1249, 219] on link "13" at bounding box center [1248, 224] width 18 height 18
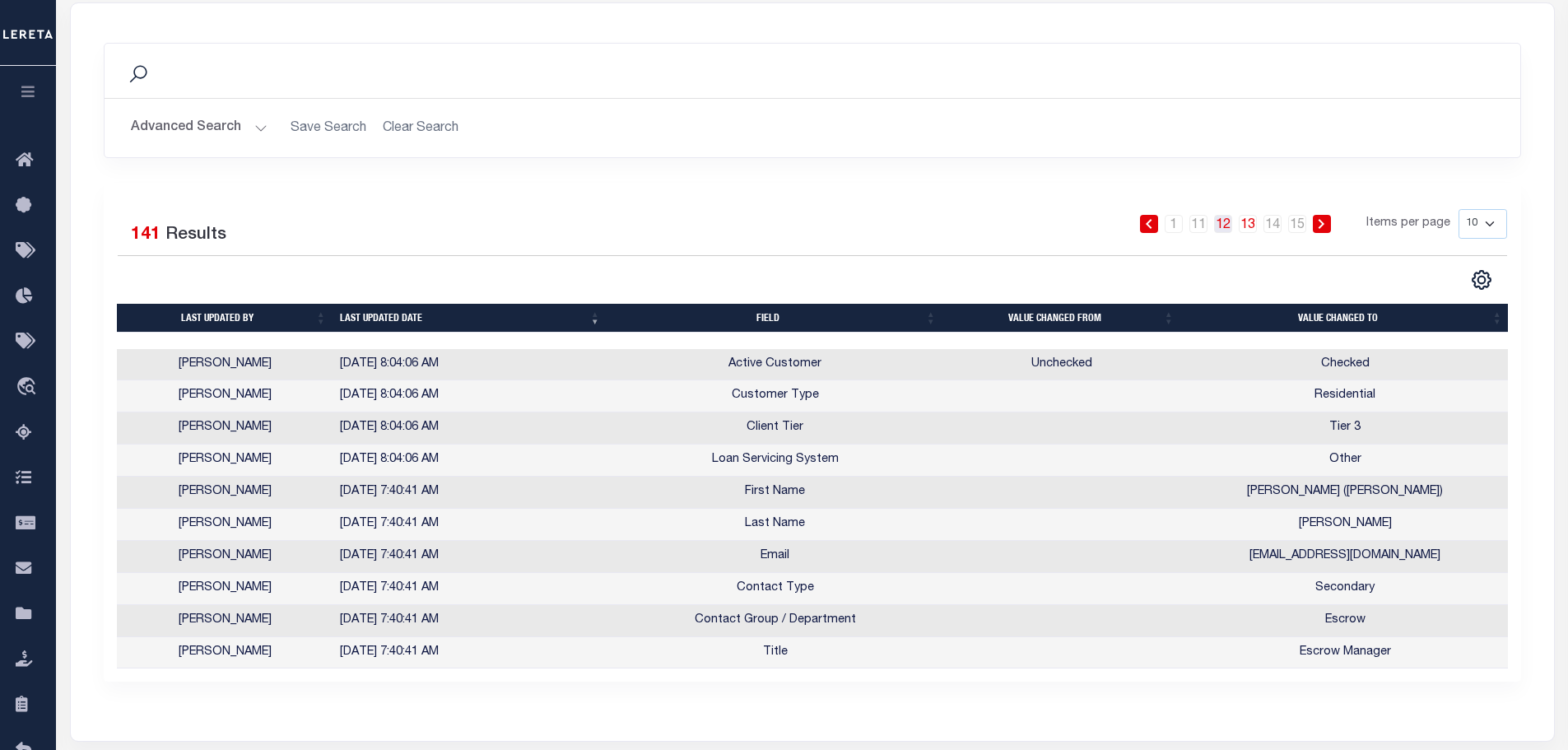
click at [1224, 228] on link "12" at bounding box center [1223, 224] width 18 height 18
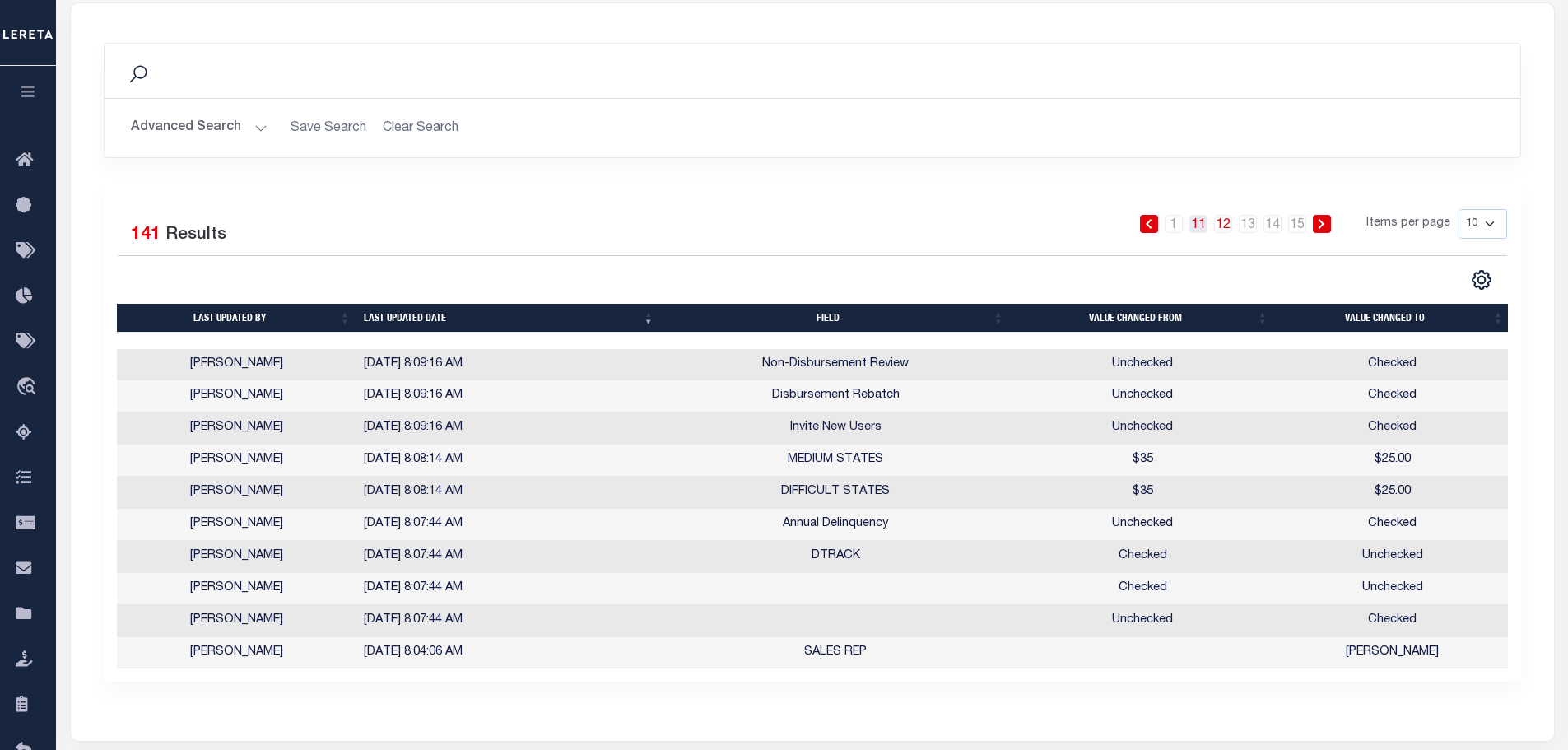
click at [1206, 221] on link "11" at bounding box center [1199, 224] width 18 height 18
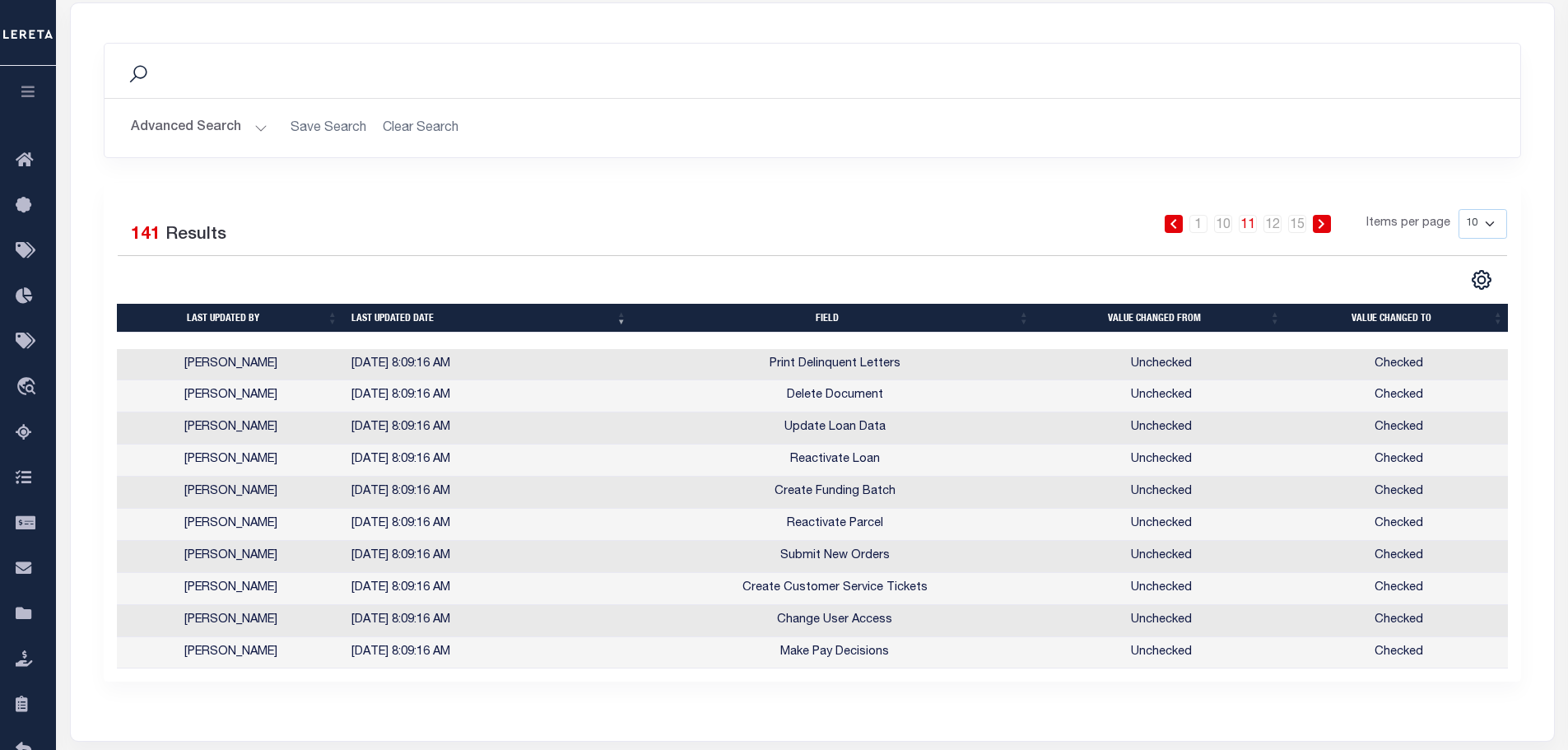
click at [1234, 226] on li "10" at bounding box center [1223, 224] width 25 height 18
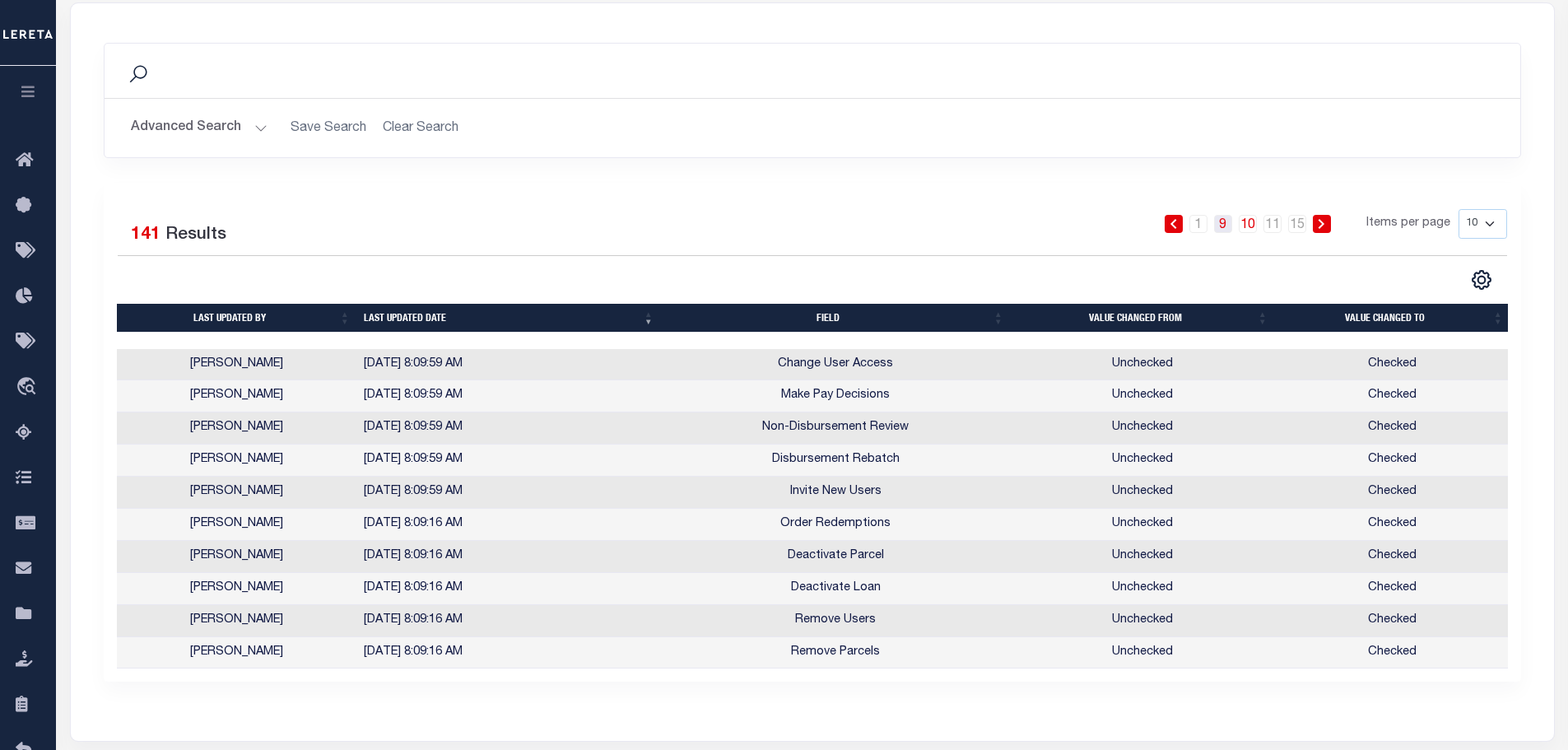
click at [1226, 223] on link "9" at bounding box center [1223, 224] width 18 height 18
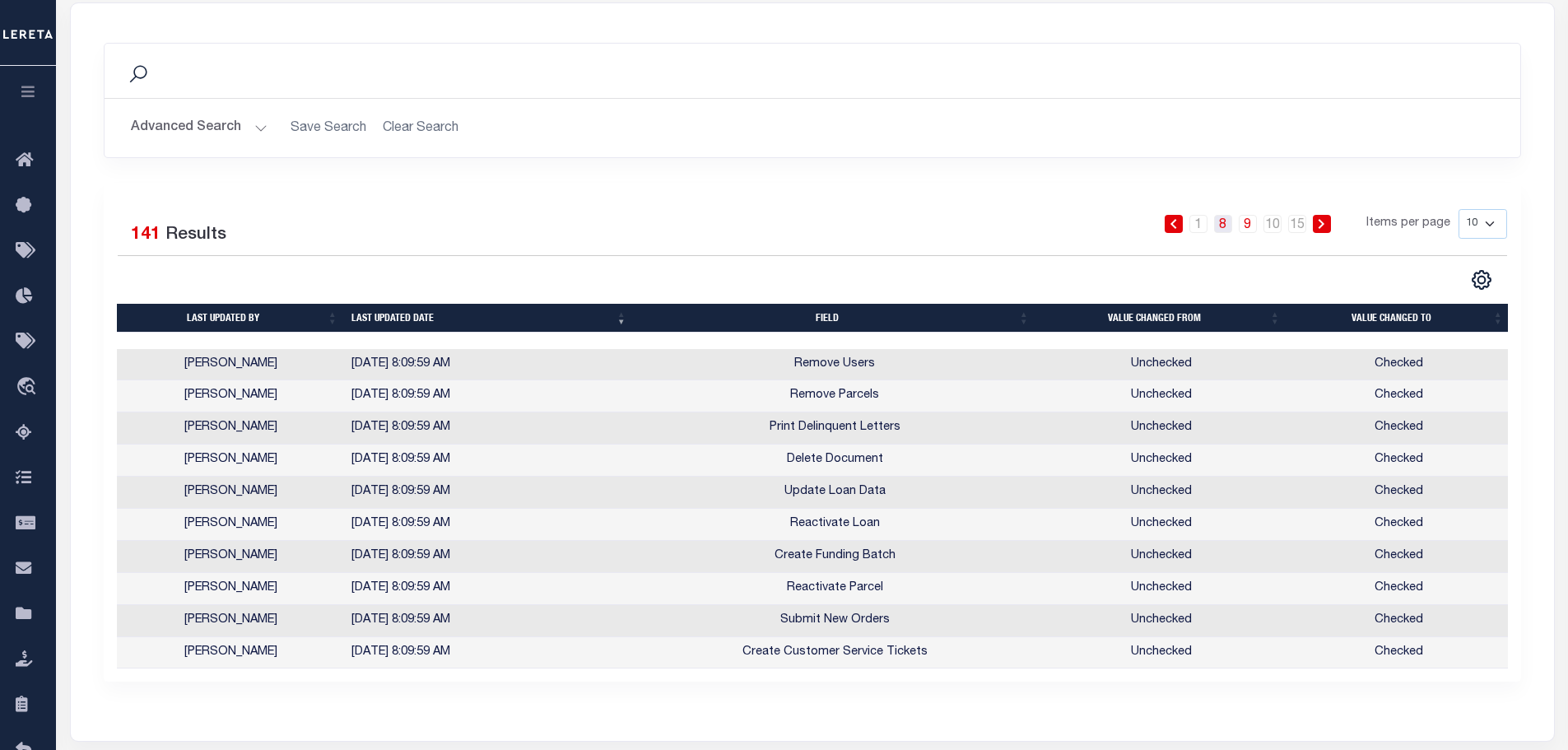
click at [1229, 225] on link "8" at bounding box center [1223, 224] width 18 height 18
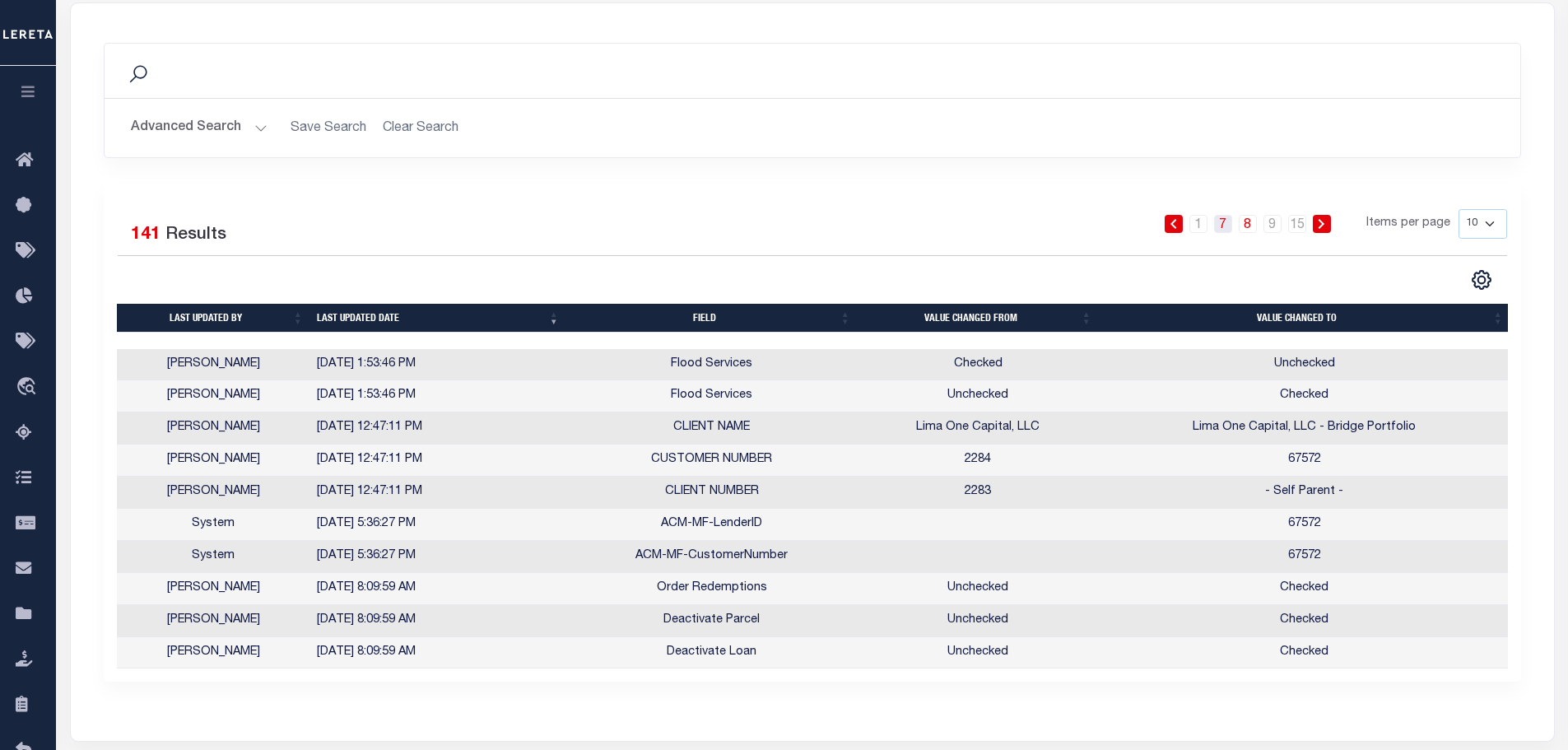
click at [1226, 228] on link "7" at bounding box center [1223, 224] width 18 height 18
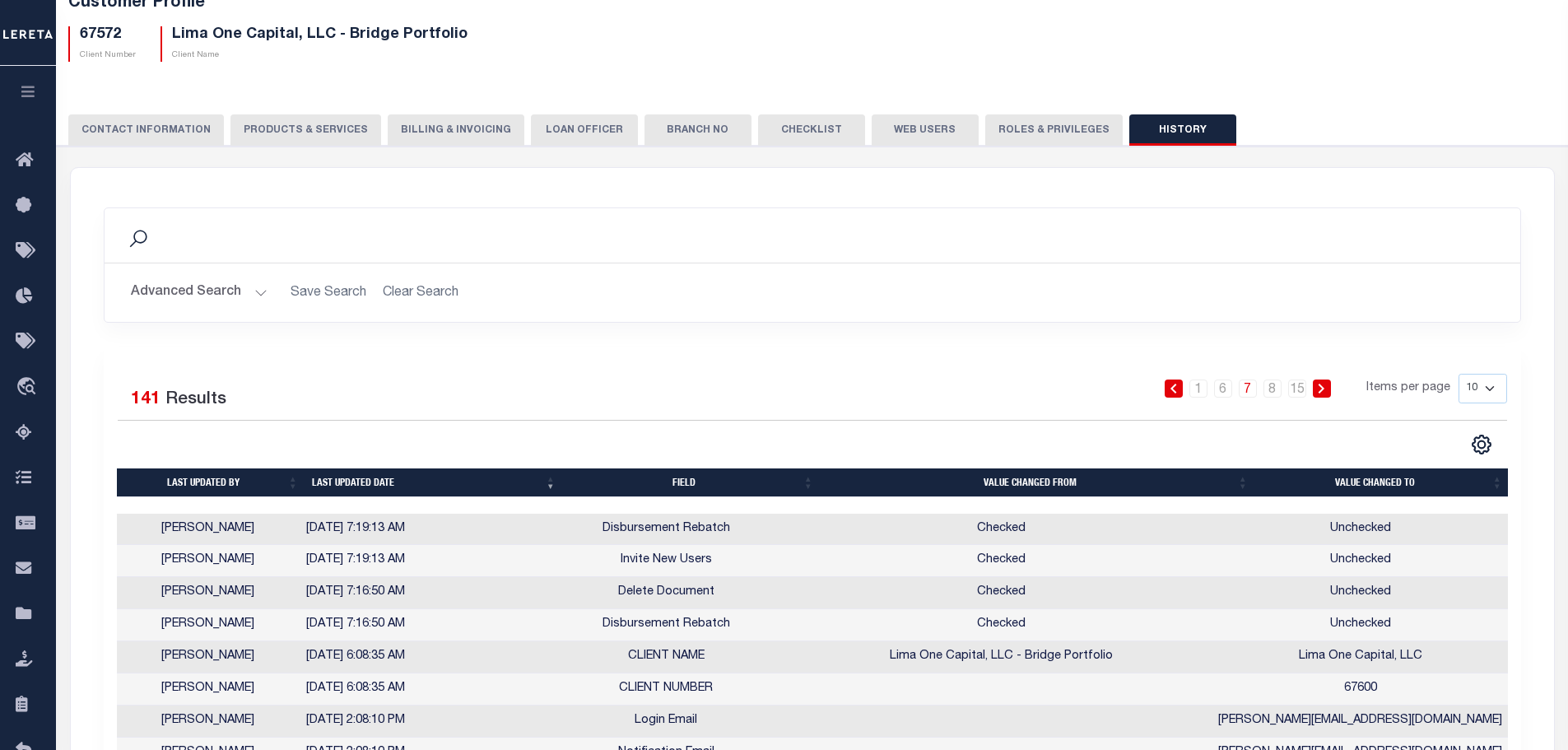
scroll to position [0, 0]
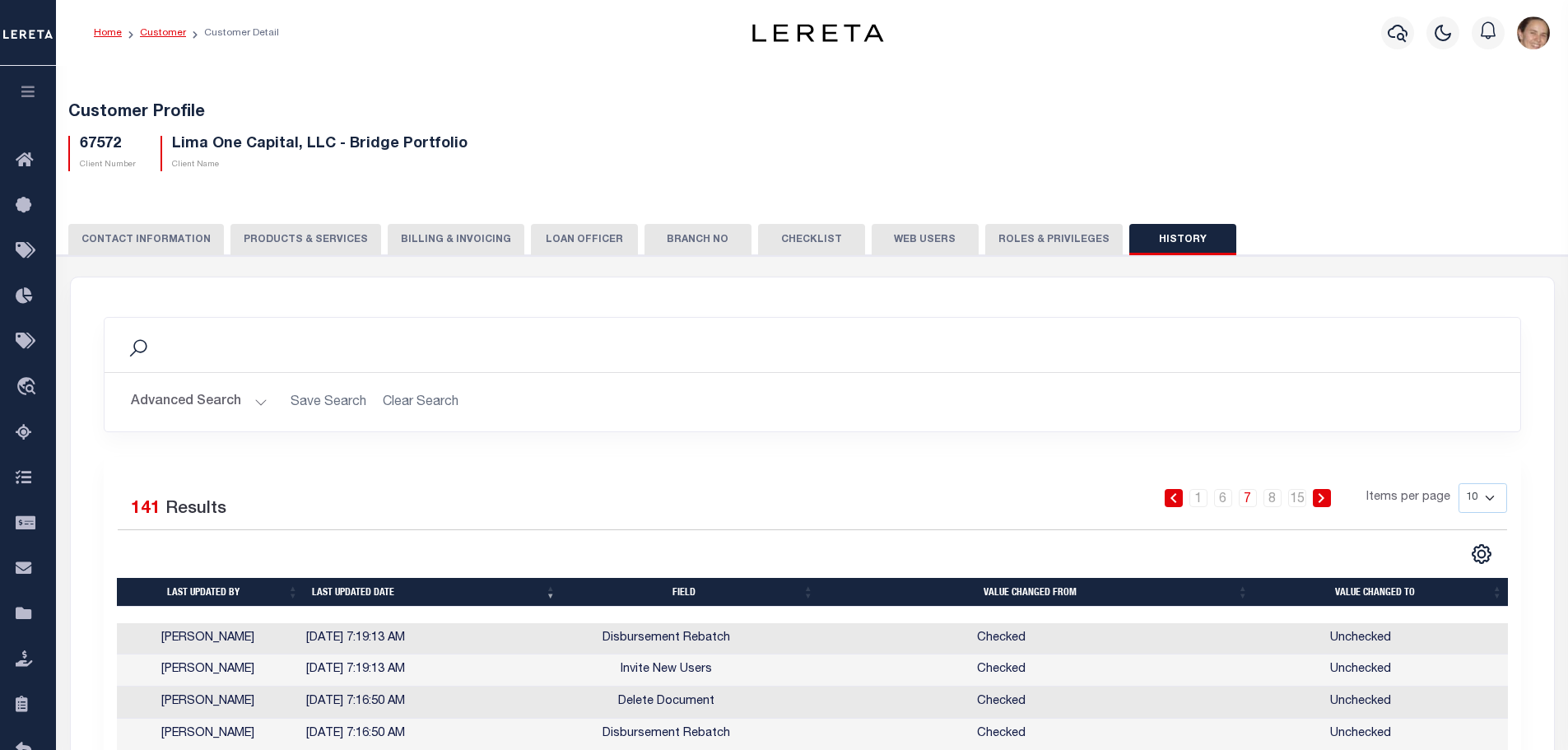
click at [172, 31] on link "Customer" at bounding box center [163, 33] width 46 height 10
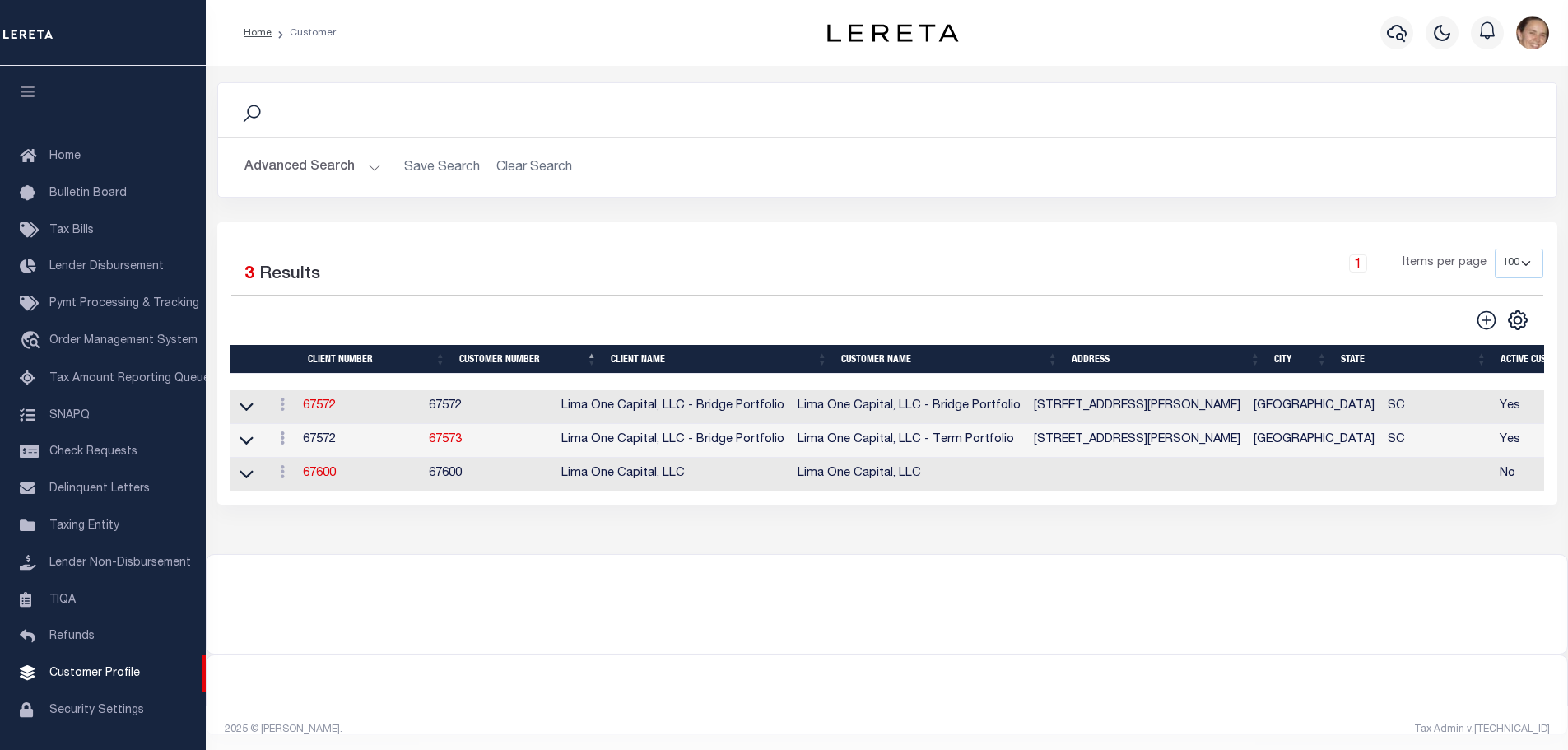
scroll to position [40, 0]
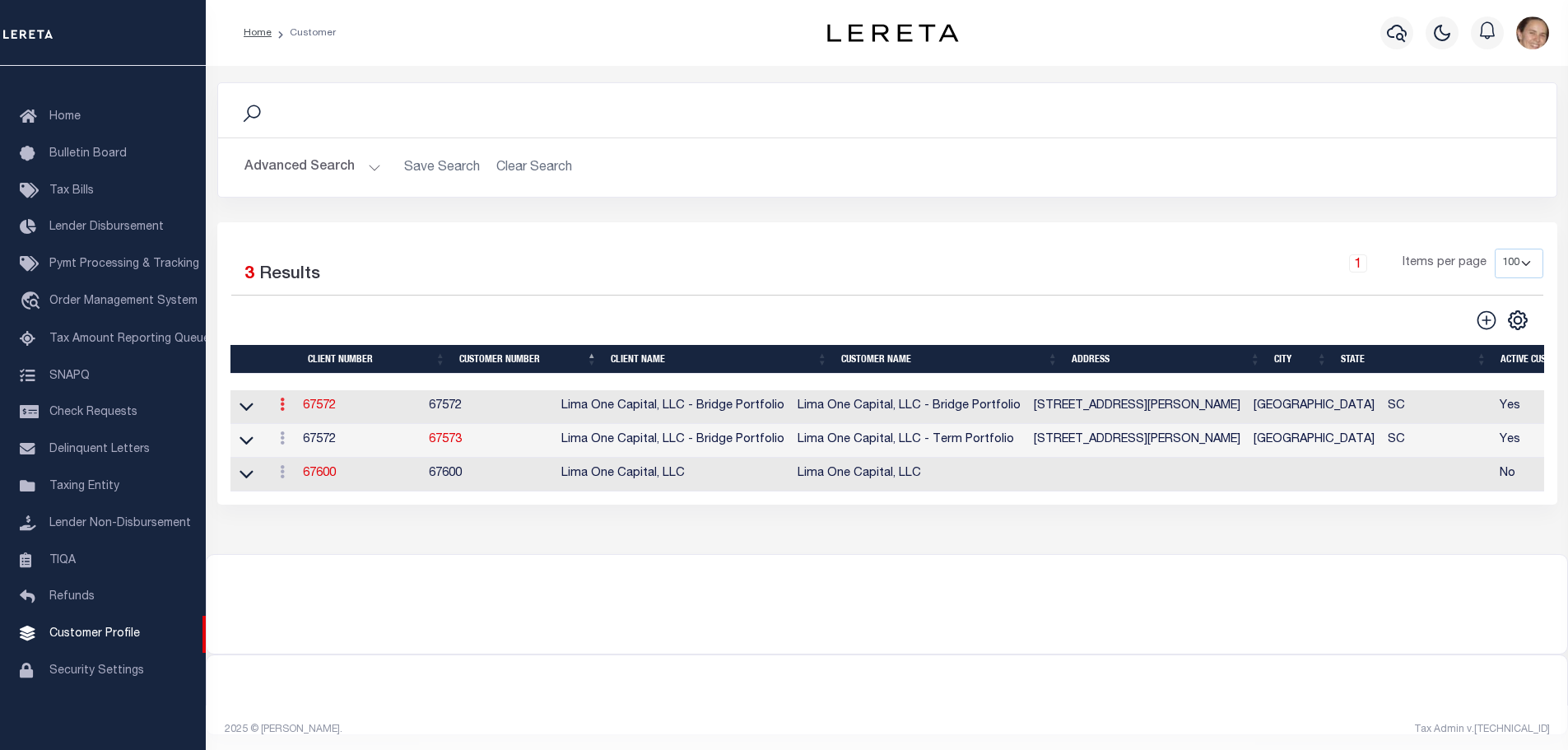
click at [285, 411] on icon at bounding box center [282, 404] width 5 height 13
click at [301, 460] on link "View" at bounding box center [310, 457] width 74 height 27
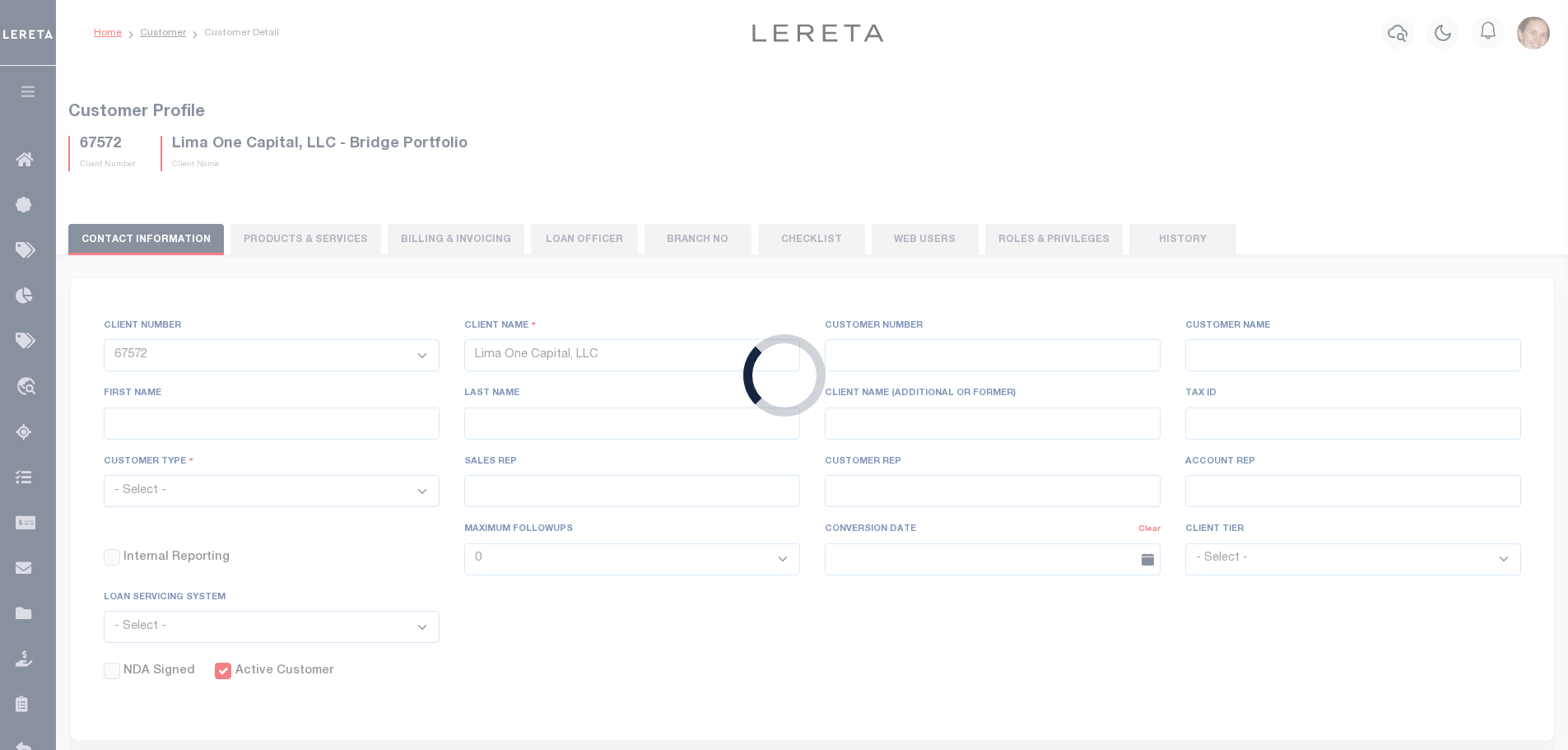
select select
type input "Lima One Capital, LLC - Bridge Portfolio"
type input "67572"
type input "Lima One Capital, LLC - Bridge Portfolio"
type input "[PERSON_NAME]"
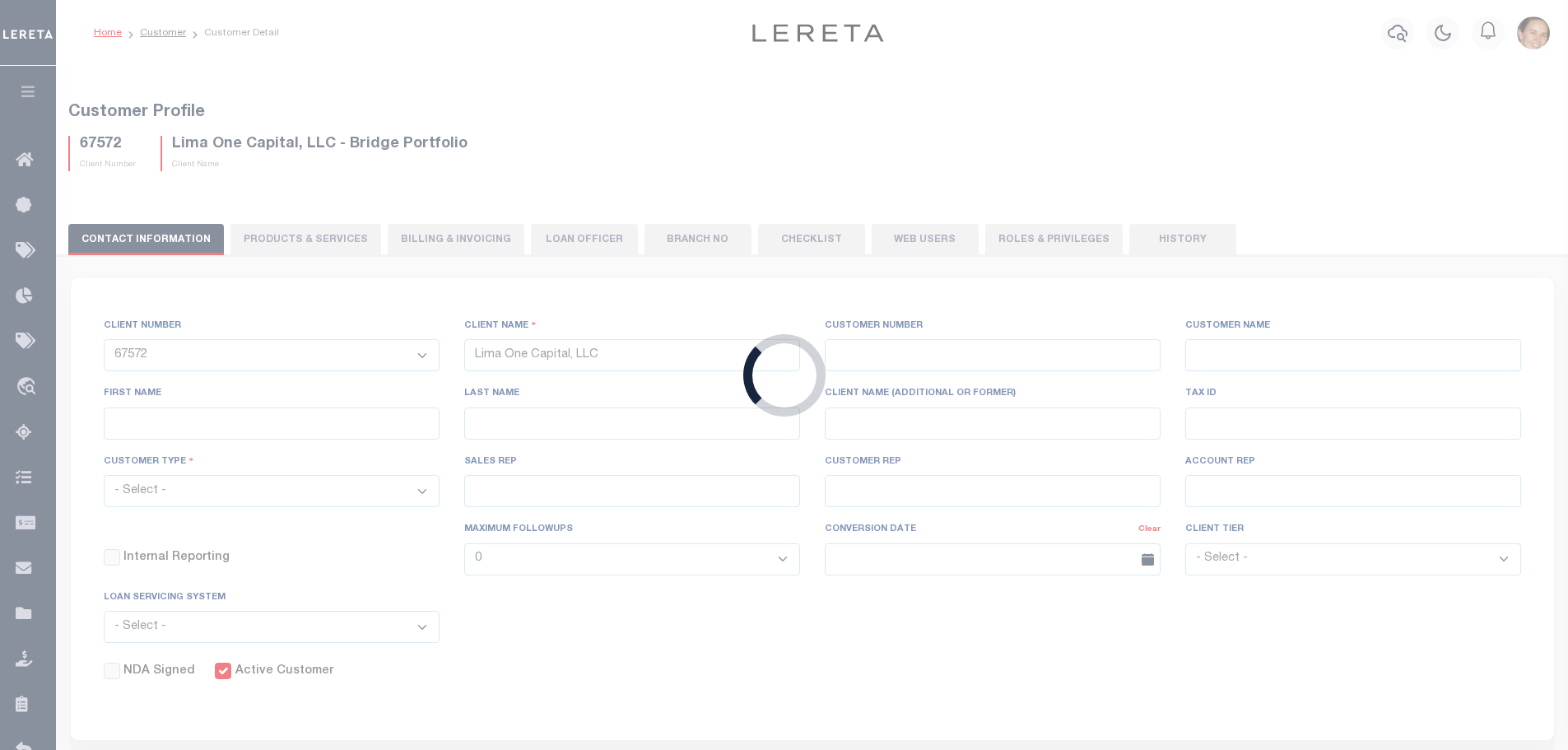
type input "[PERSON_NAME]"
select select "Residential"
type input "[PERSON_NAME]"
select select "Tier 3"
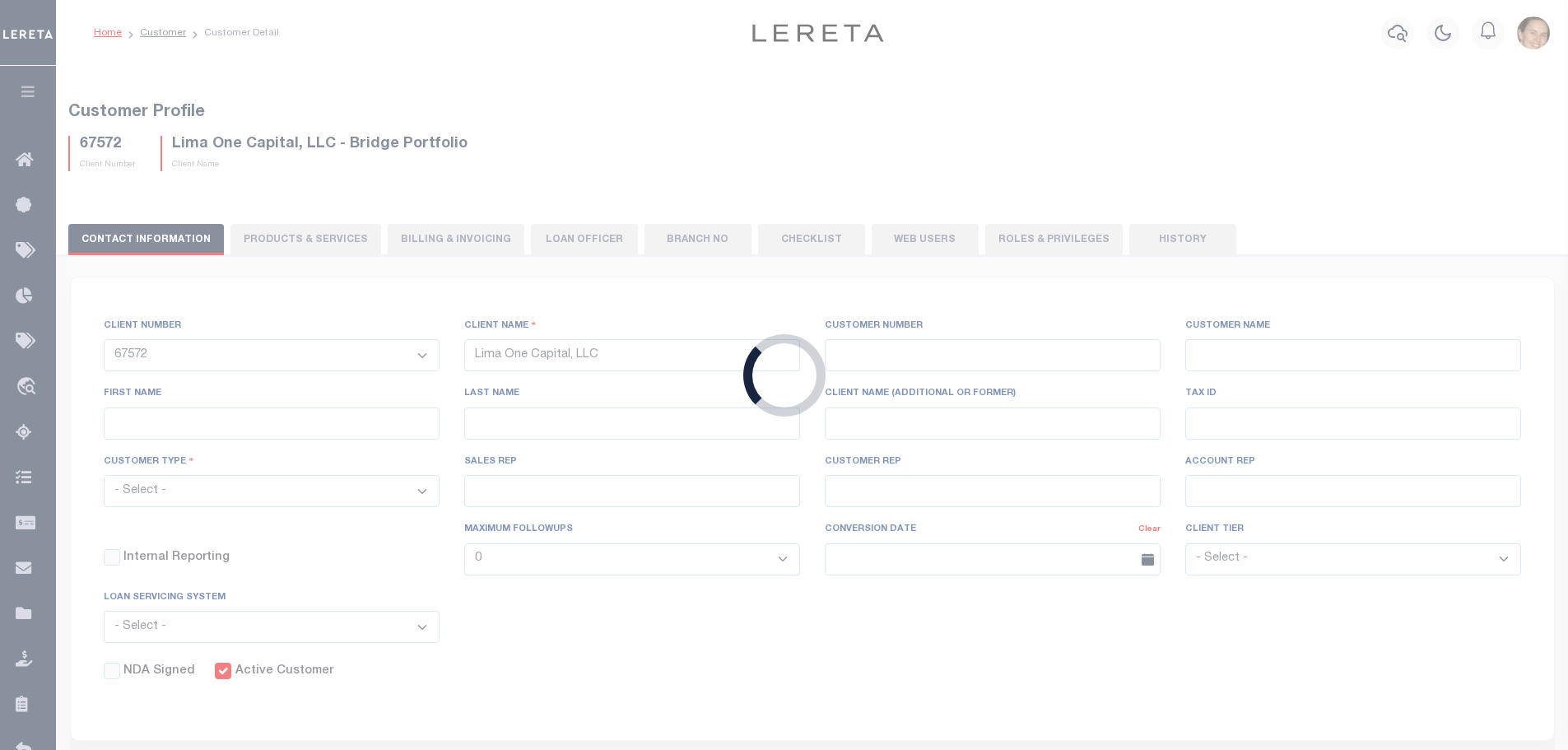
select select "OTH"
checkbox input "true"
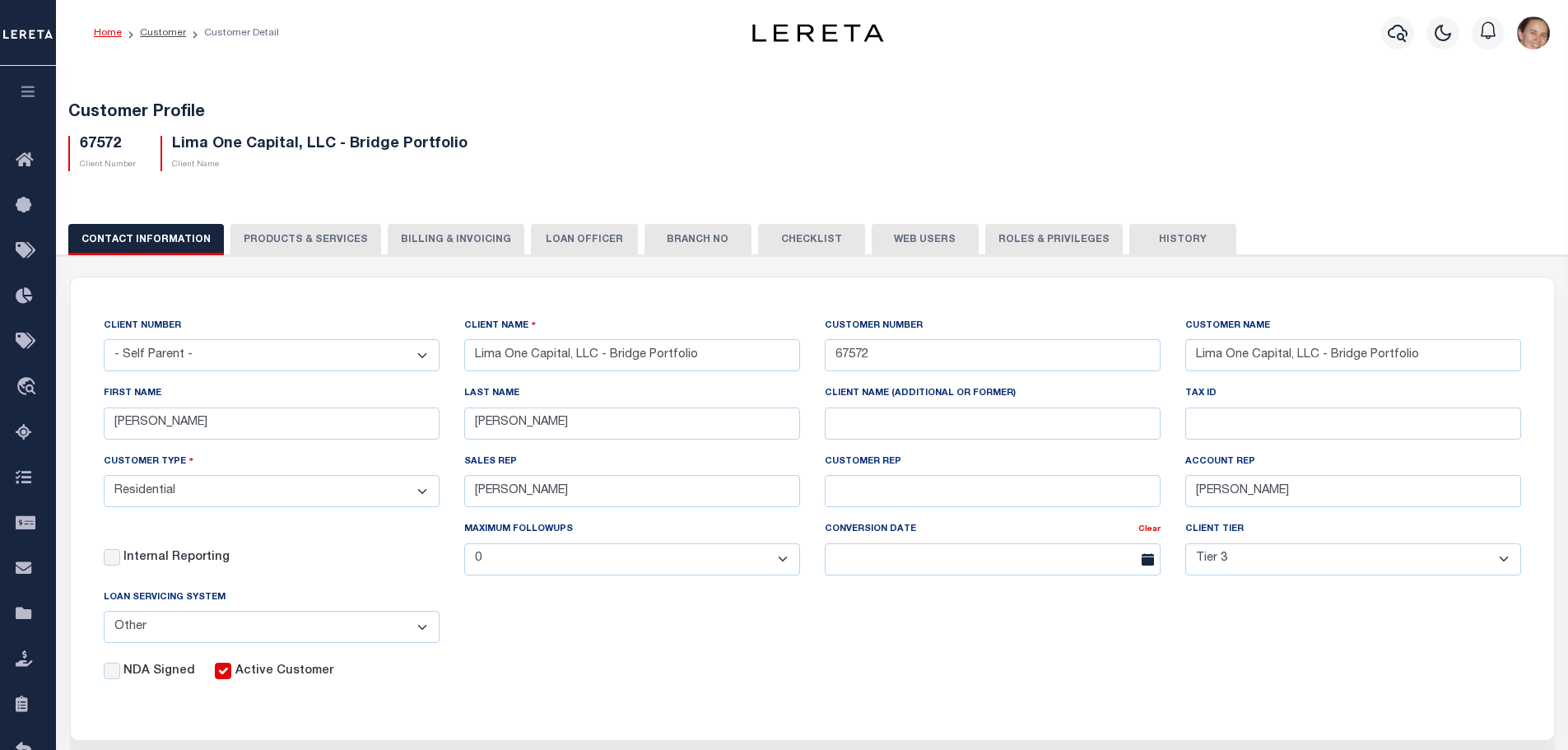
click at [348, 240] on button "PRODUCTS & SERVICES" at bounding box center [305, 239] width 151 height 31
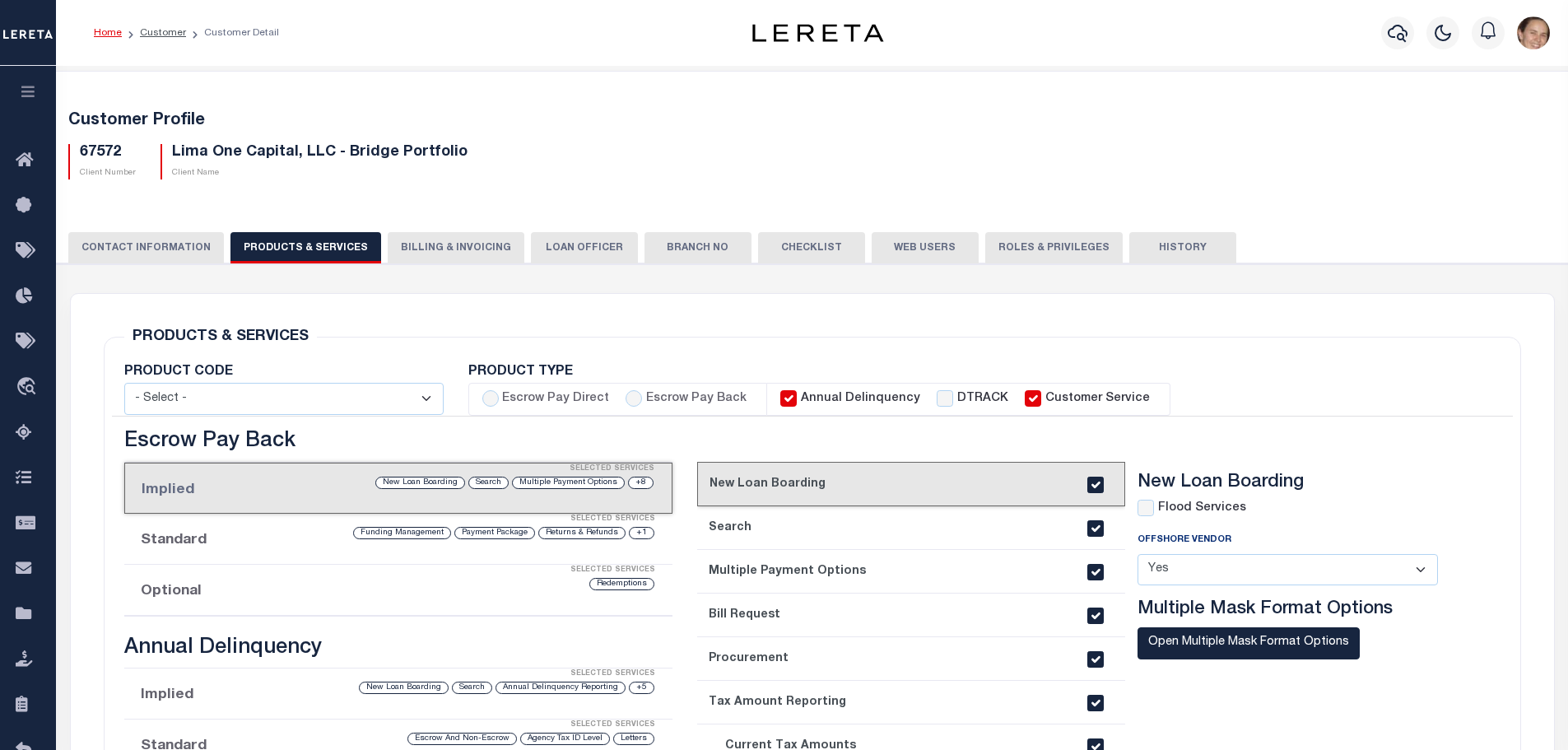
select select "STX"
radio input "true"
checkbox input "true"
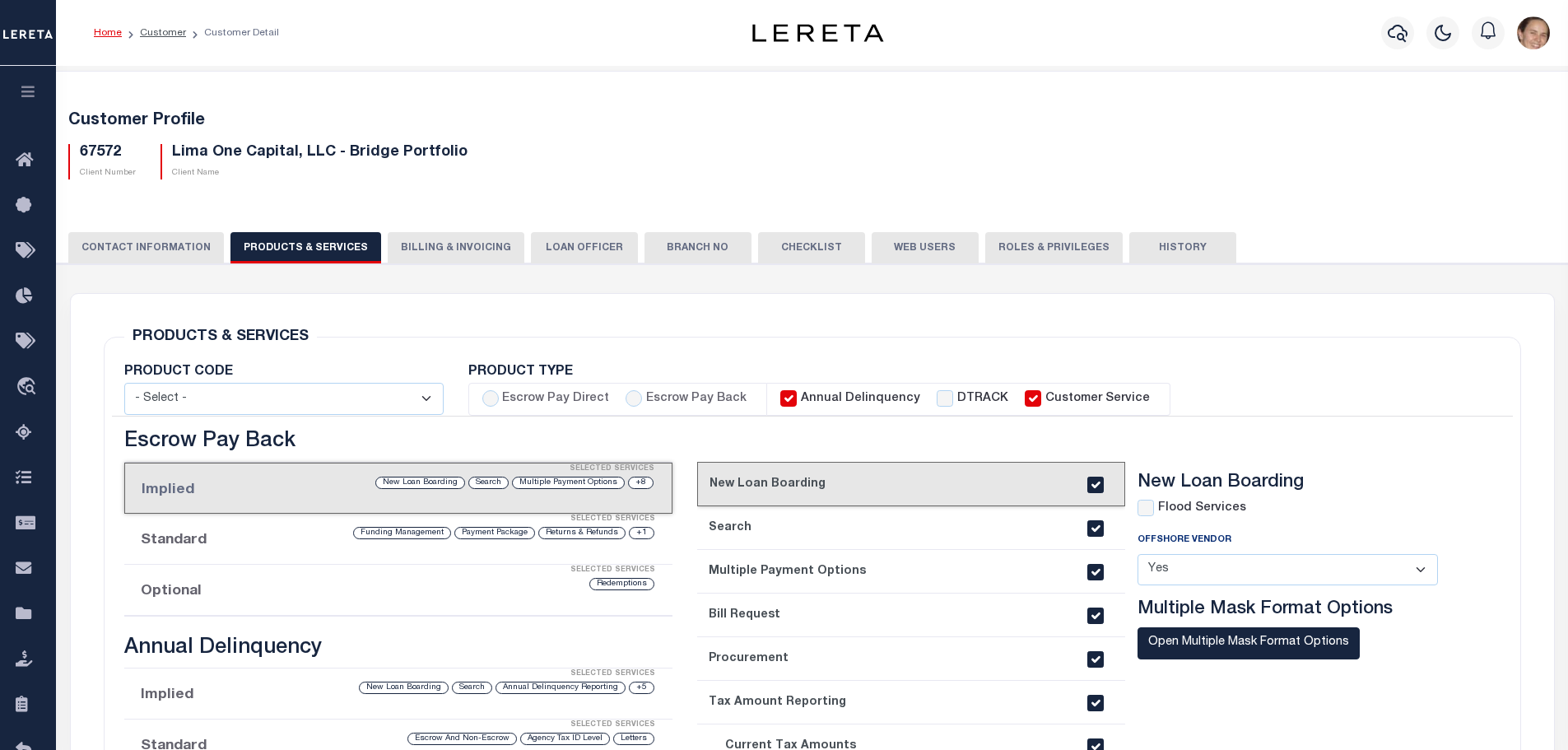
checkbox input "true"
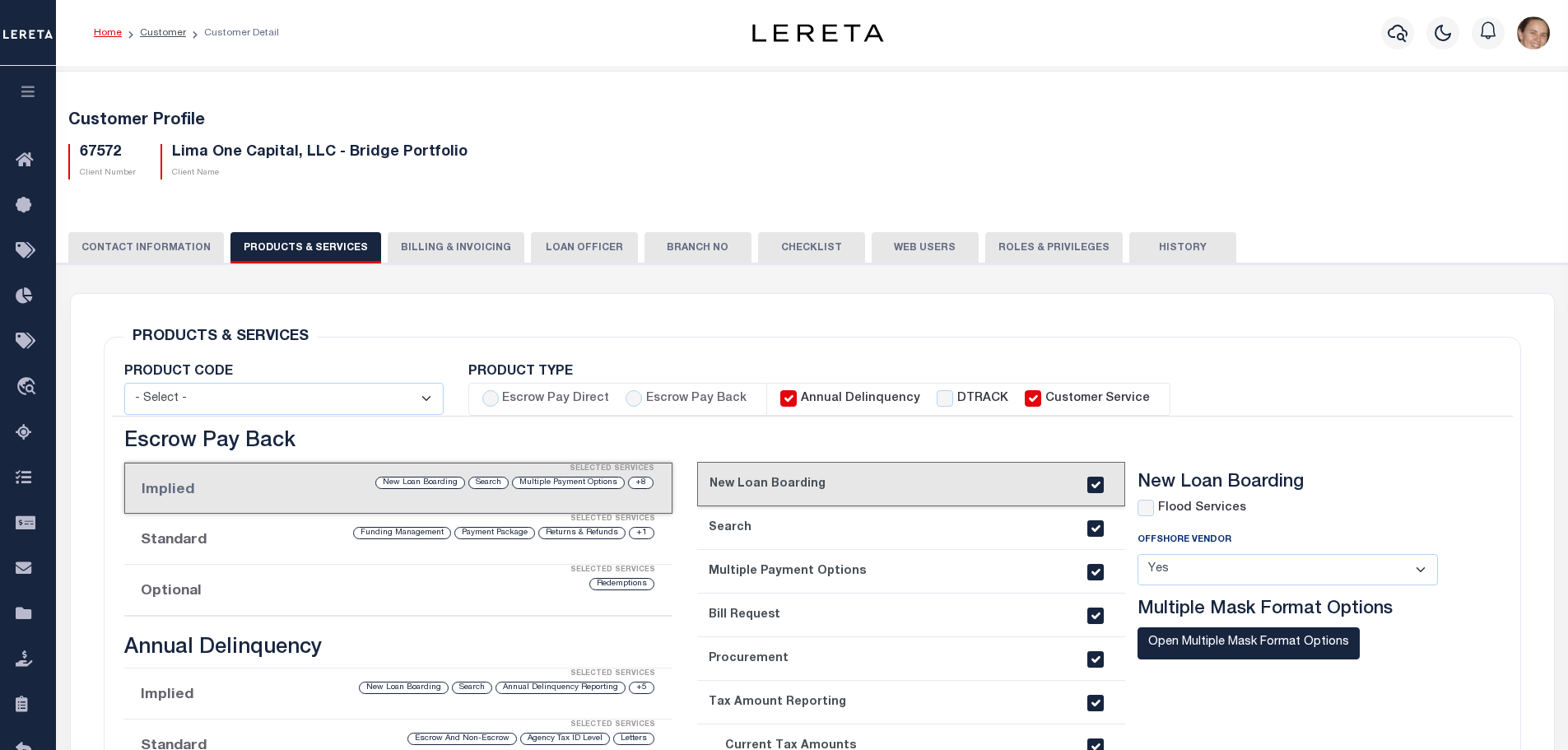
checkbox input "true"
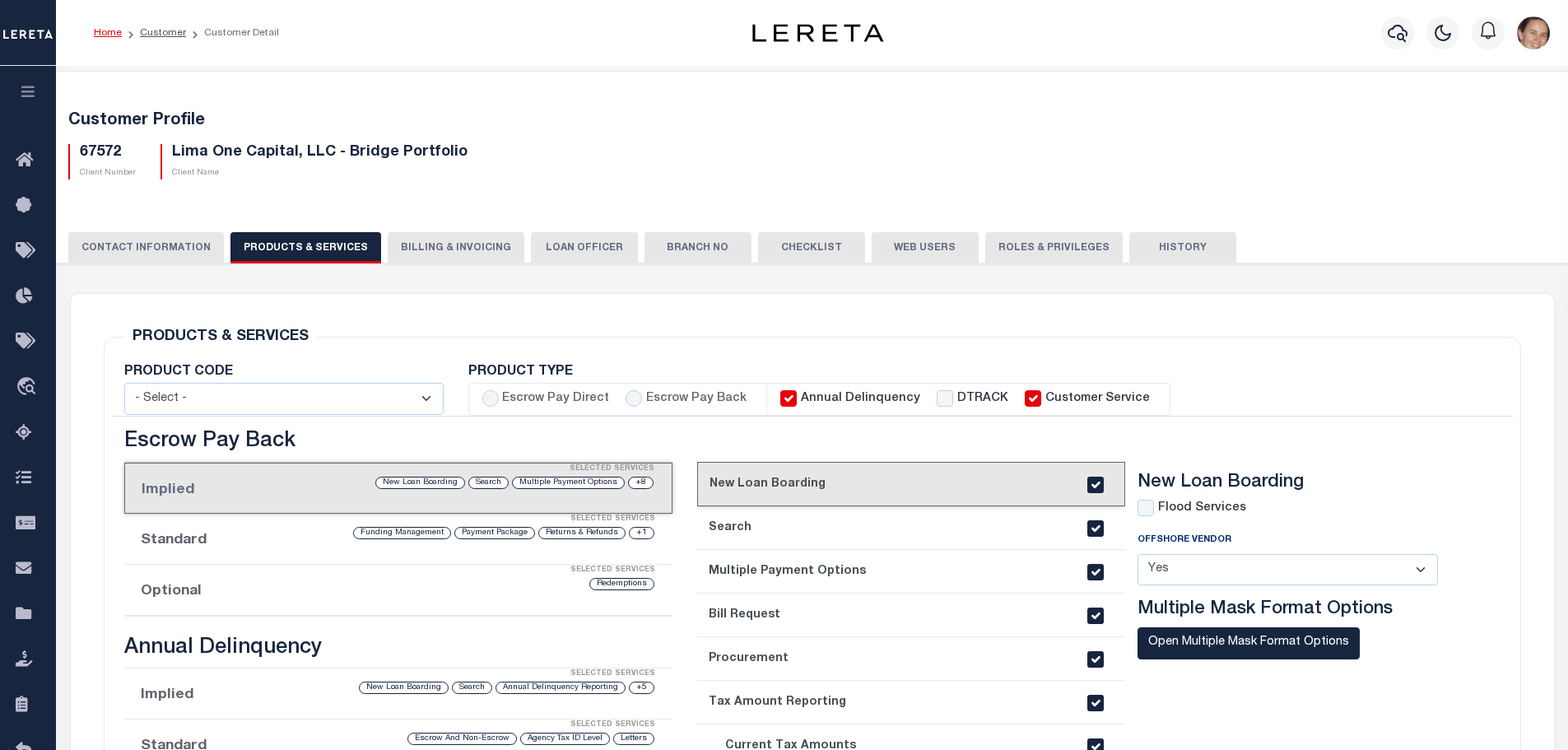
type textarea "Bridge loans held by customer up to 24 months - $45.00 per loan Bridge loans he…"
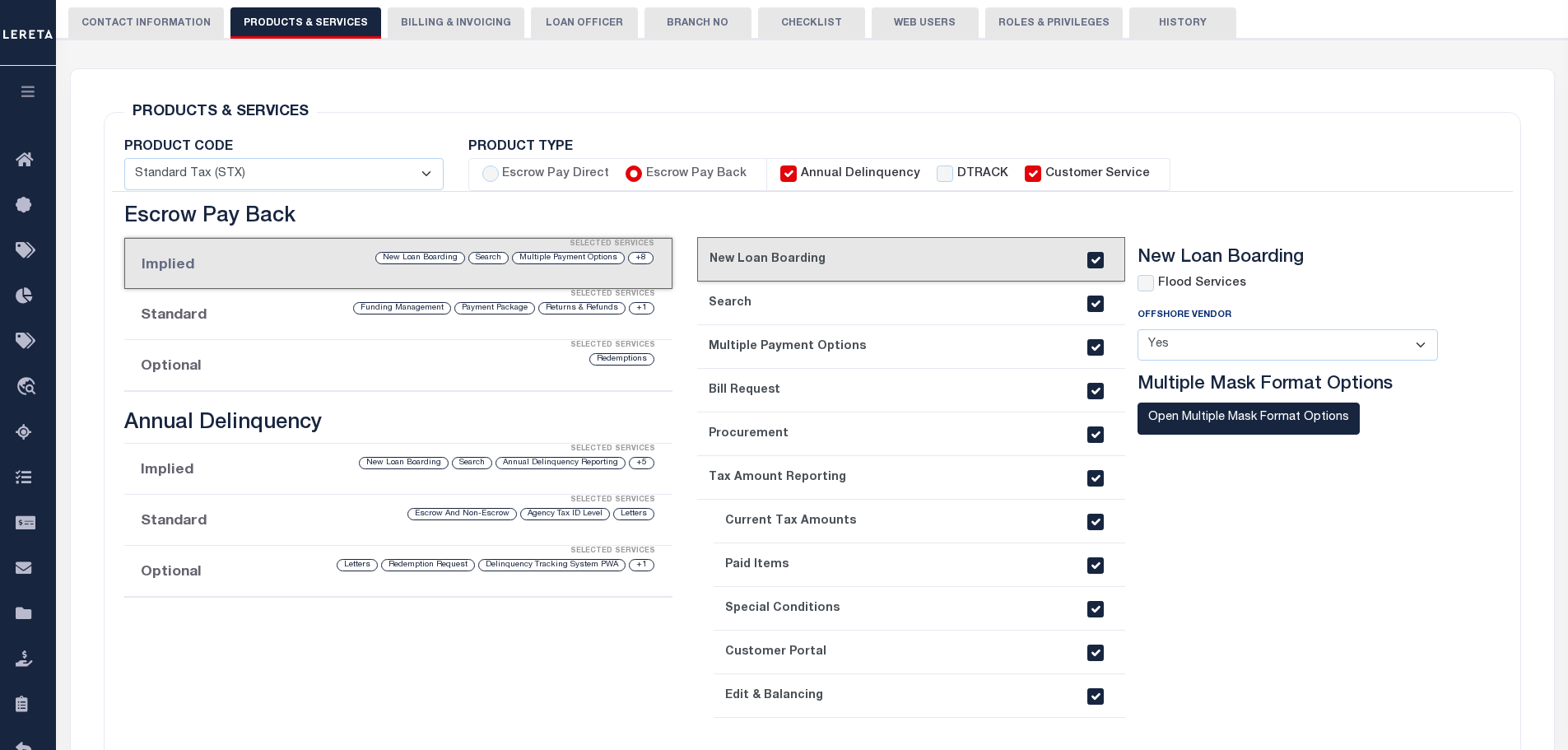
scroll to position [109, 0]
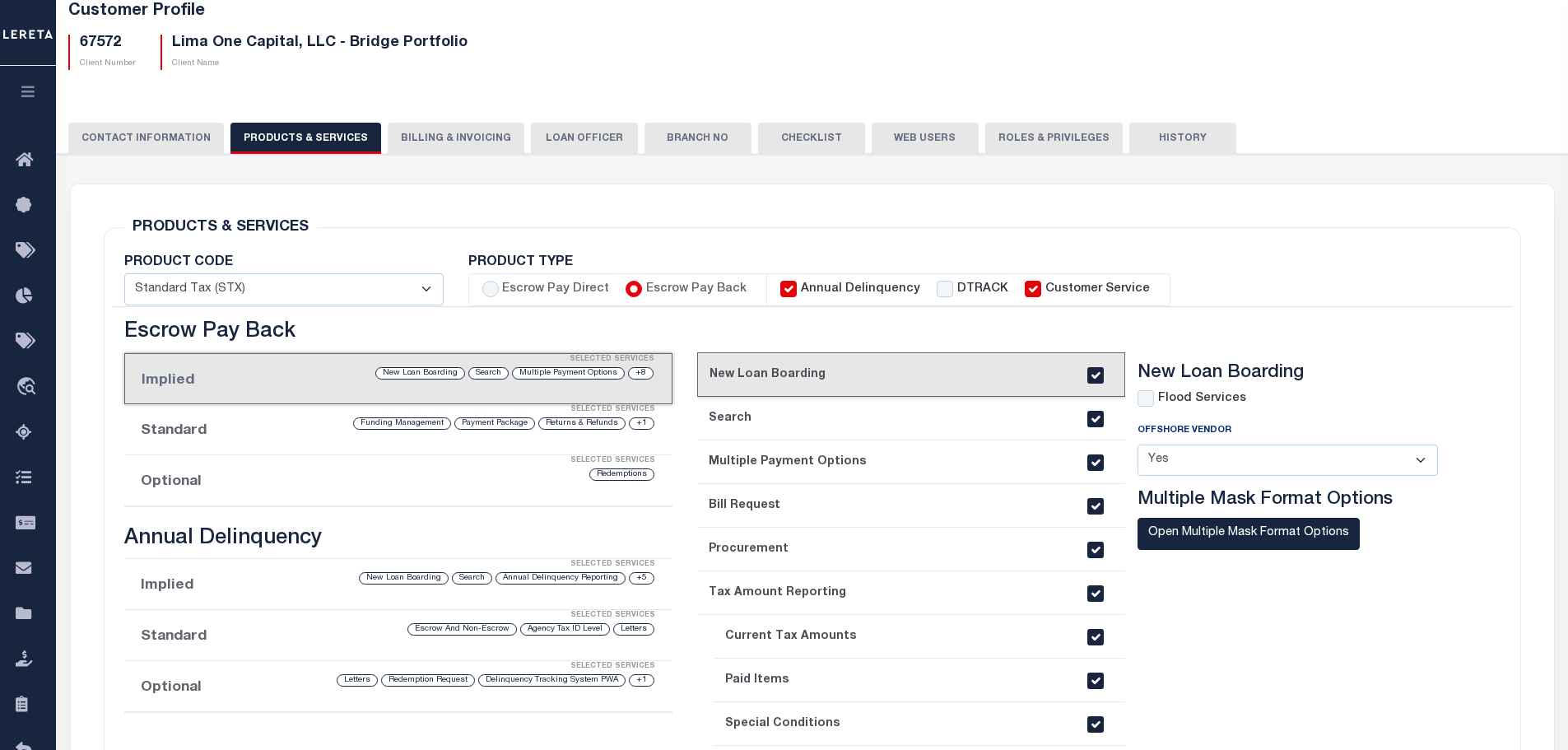
click at [782, 136] on button "Checklist" at bounding box center [811, 138] width 107 height 31
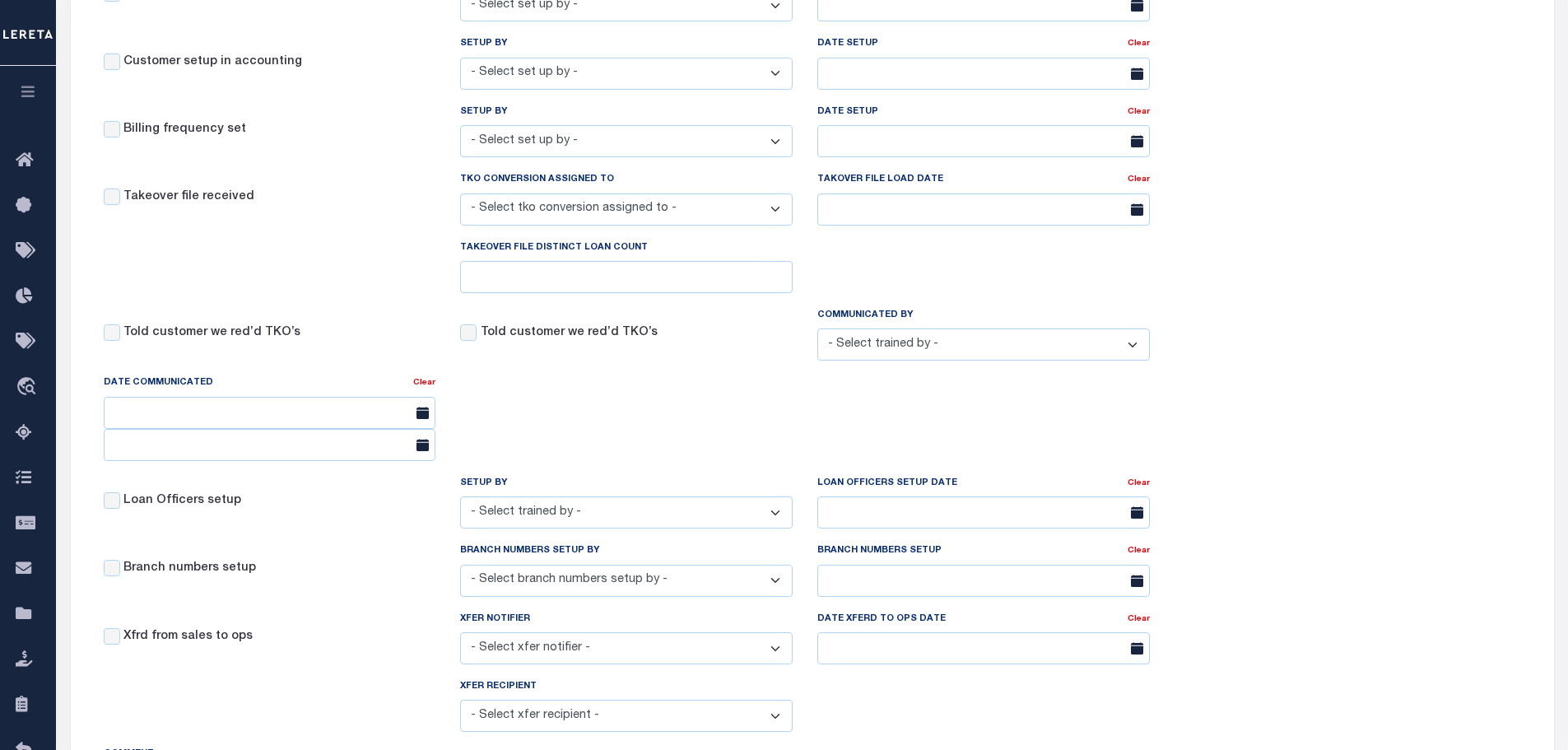
scroll to position [0, 0]
